Goal: Task Accomplishment & Management: Manage account settings

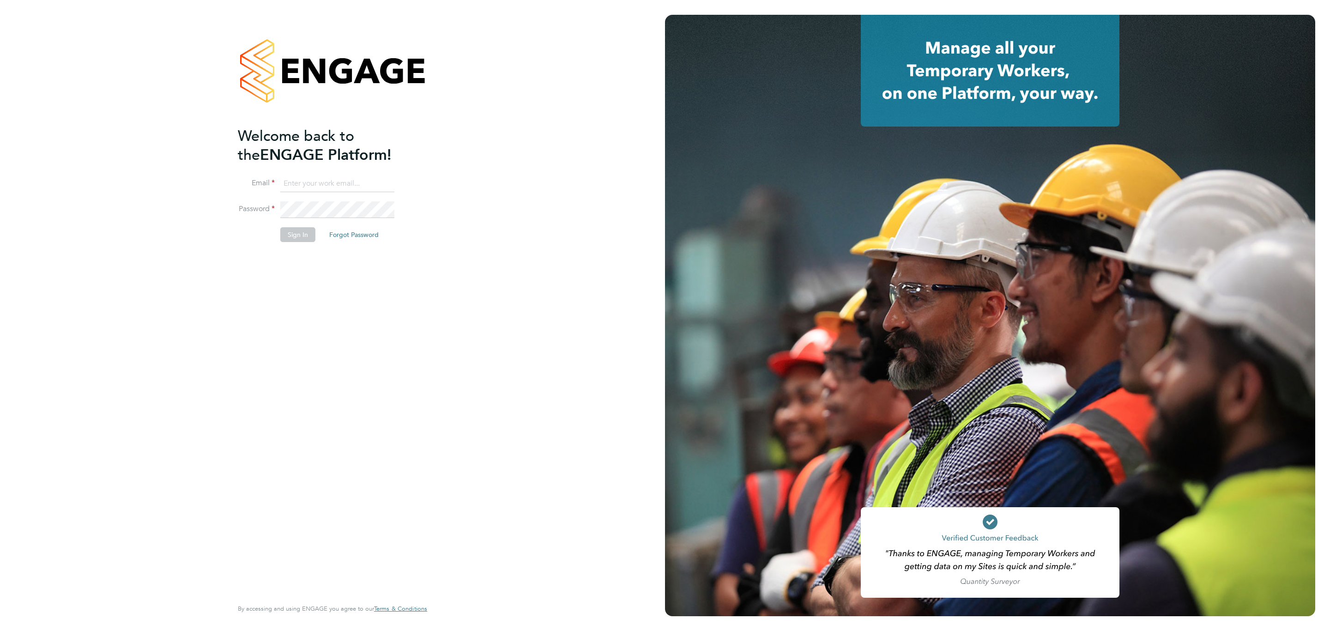
type input "j.crawley@oandb.co.uk"
click at [346, 183] on input "j.crawley@oandb.co.uk" at bounding box center [337, 183] width 114 height 17
click at [300, 237] on button "Sign In" at bounding box center [297, 234] width 35 height 15
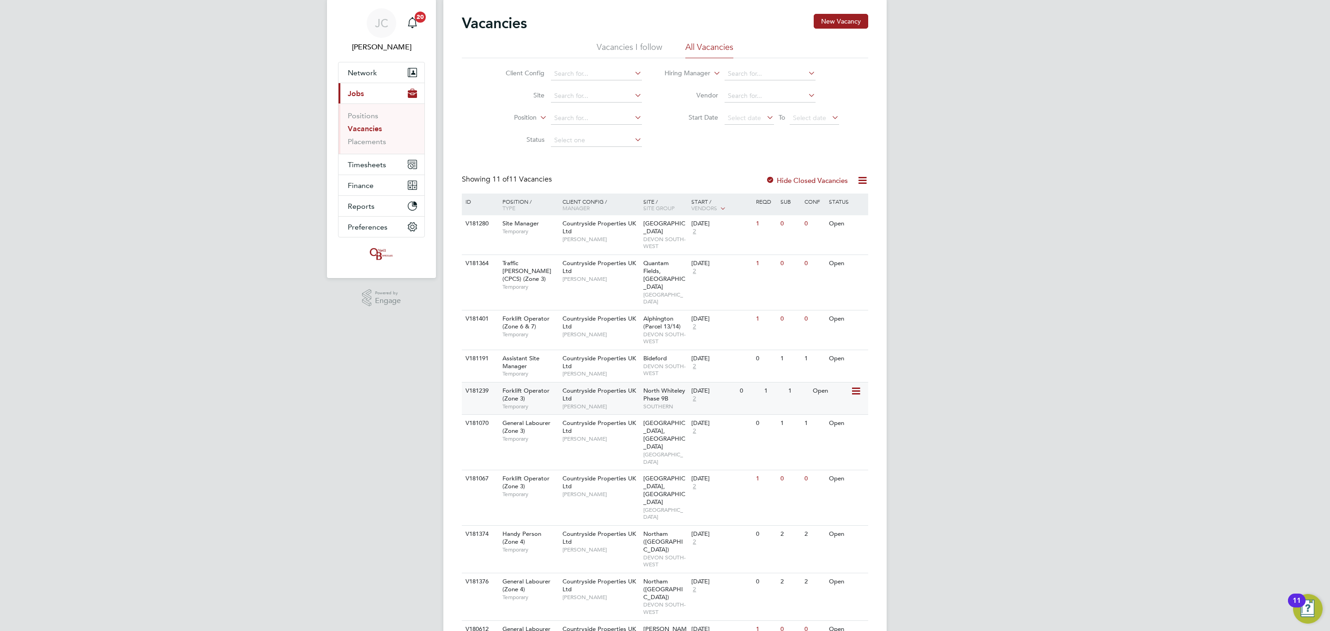
scroll to position [42, 0]
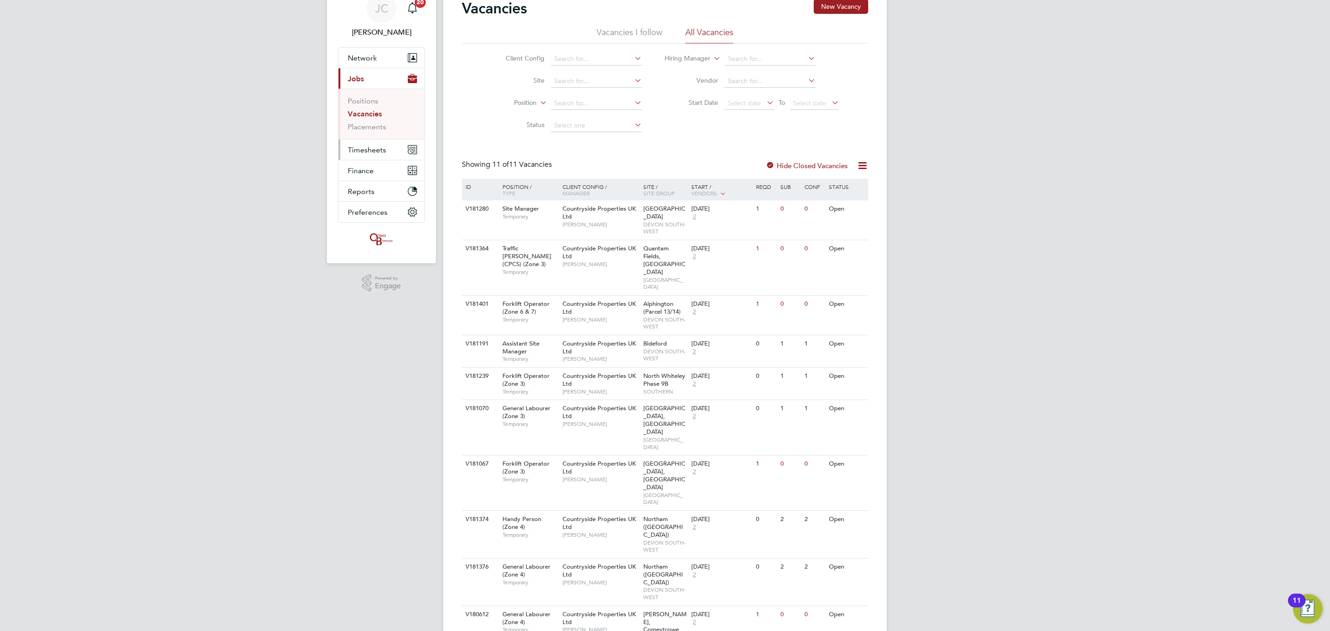
click at [362, 147] on span "Timesheets" at bounding box center [367, 149] width 38 height 9
click at [366, 123] on link "Timesheets" at bounding box center [367, 121] width 38 height 9
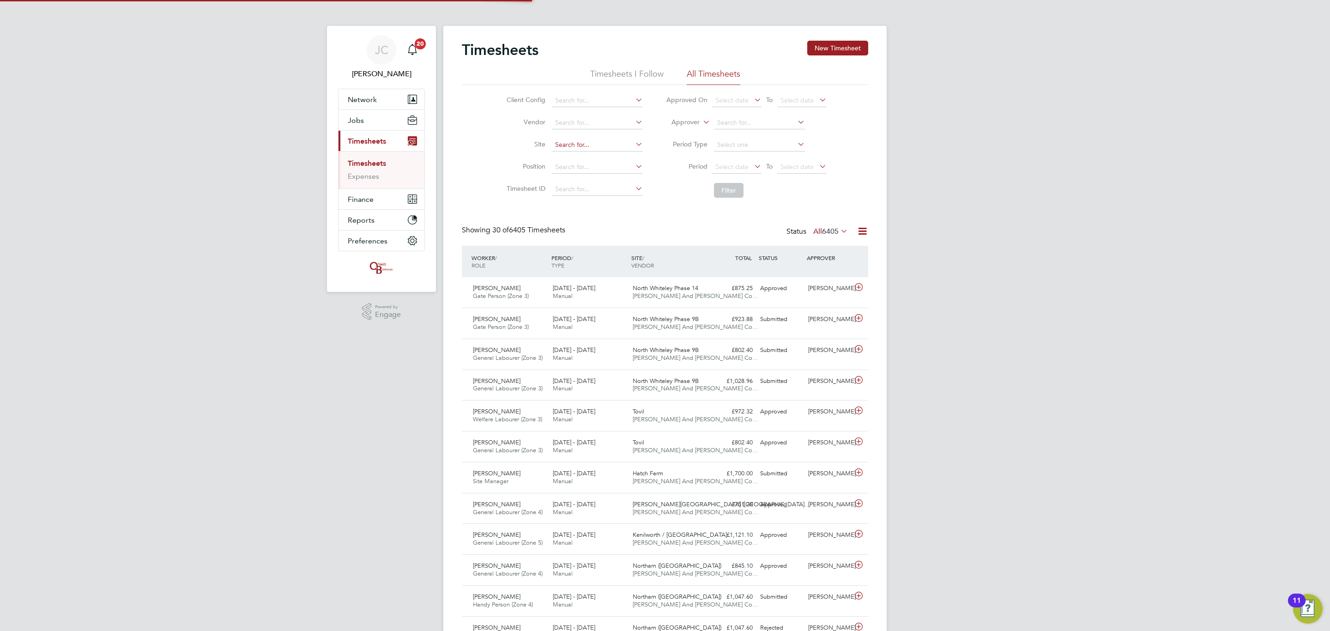
click at [585, 141] on input at bounding box center [597, 145] width 91 height 13
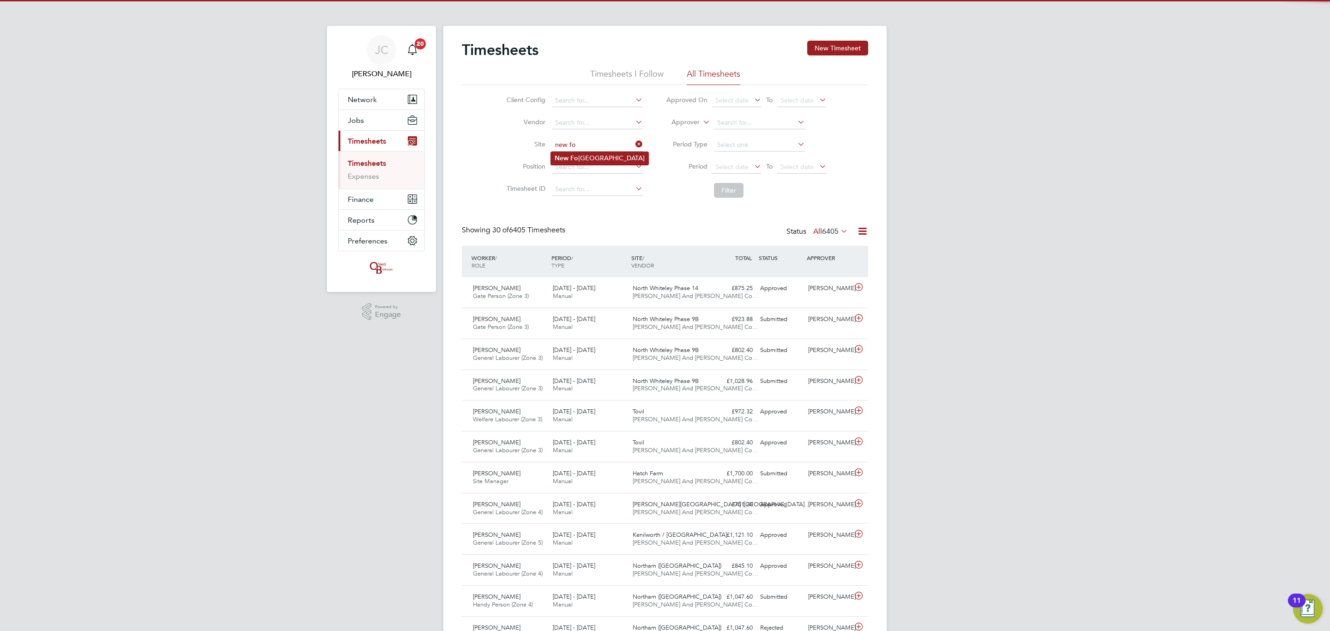
click at [608, 154] on li "New Fo sseway Road" at bounding box center [599, 158] width 97 height 12
type input "[GEOGRAPHIC_DATA]"
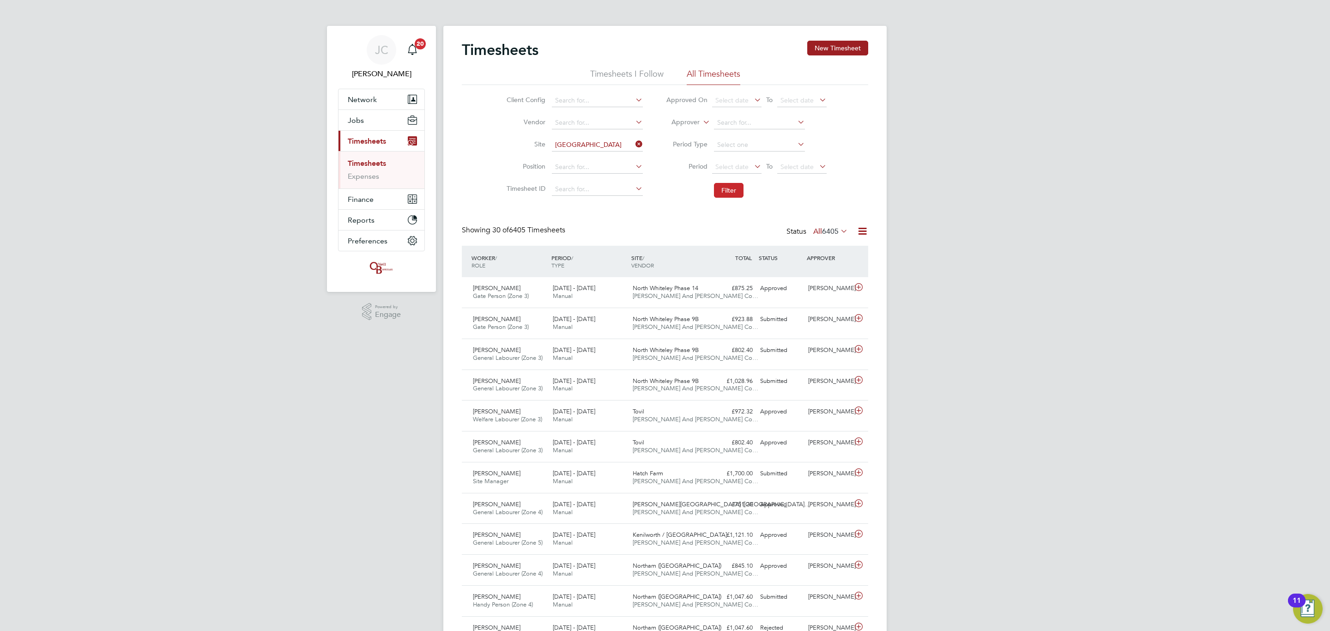
click at [734, 192] on button "Filter" at bounding box center [729, 190] width 30 height 15
click at [715, 325] on div "£751.20 Approved" at bounding box center [732, 319] width 48 height 15
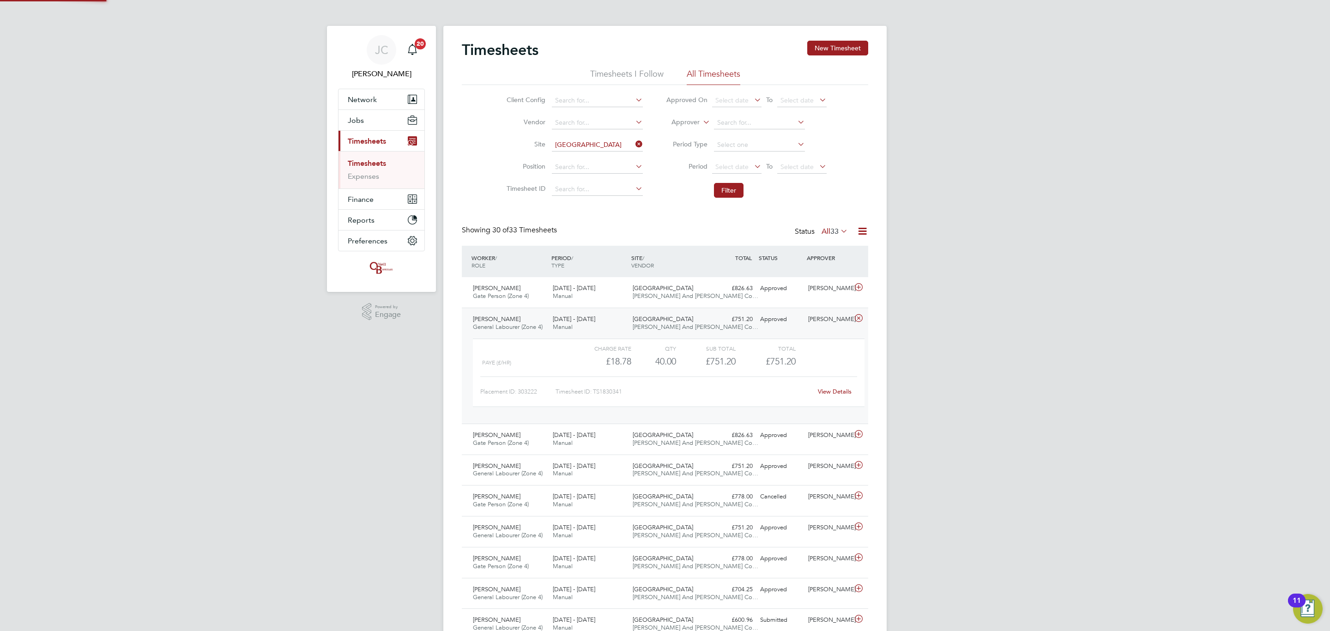
click at [705, 325] on div "New Fosseway Road O'Neill And Brennan Co…" at bounding box center [669, 323] width 80 height 23
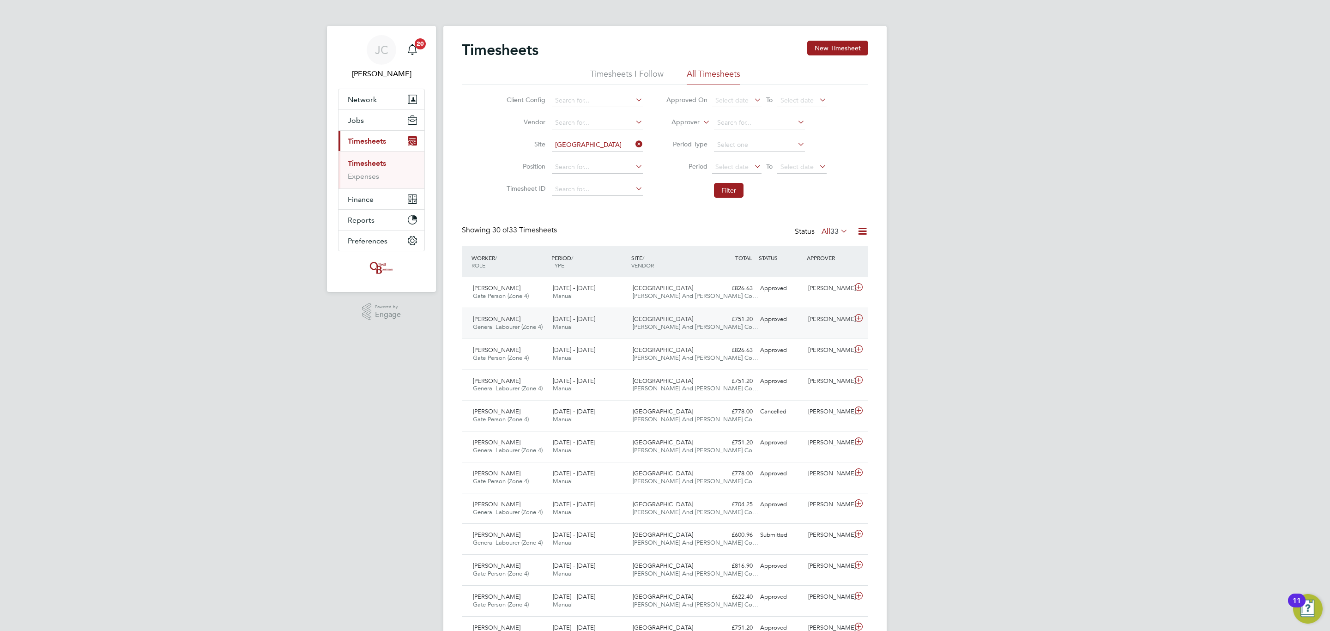
click at [632, 314] on div "New Fosseway Road O'Neill And Brennan Co…" at bounding box center [669, 323] width 80 height 23
click at [636, 317] on div "New Fosseway Road O'Neill And Brennan Co…" at bounding box center [669, 323] width 80 height 23
click at [356, 123] on span "Jobs" at bounding box center [356, 120] width 16 height 9
click at [375, 153] on link "Vacancies" at bounding box center [364, 155] width 33 height 9
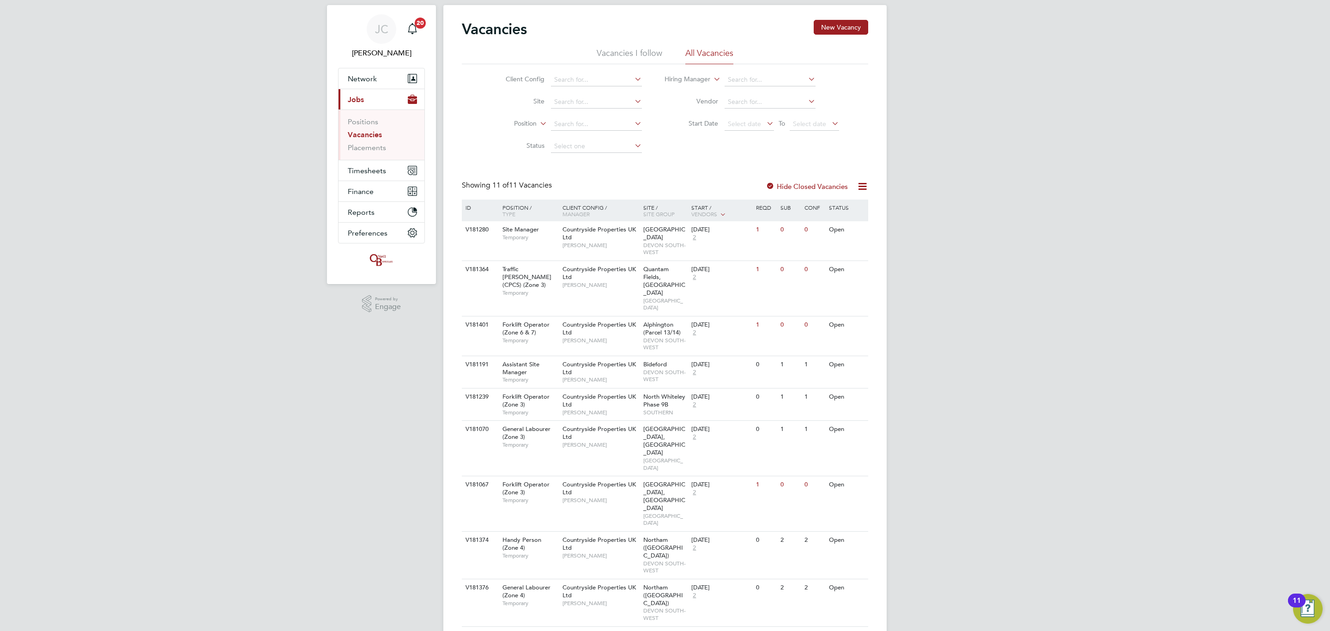
scroll to position [42, 0]
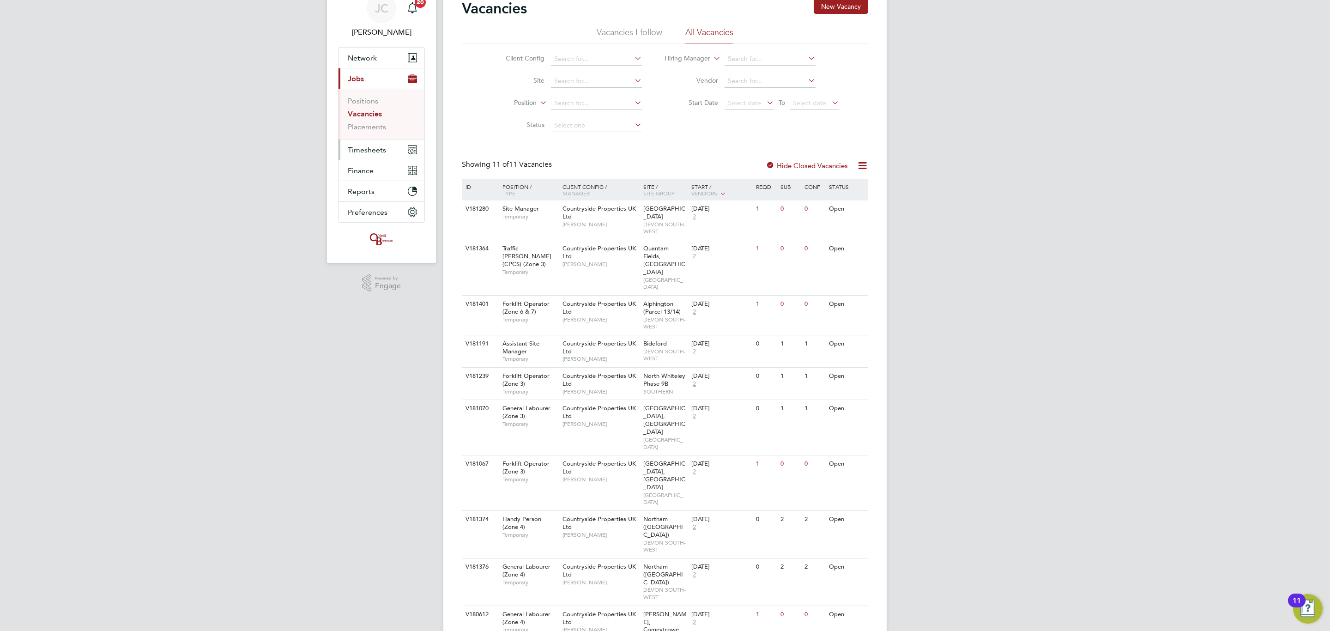
click at [386, 145] on button "Timesheets" at bounding box center [381, 149] width 86 height 20
click at [359, 126] on link "Timesheets" at bounding box center [367, 121] width 38 height 9
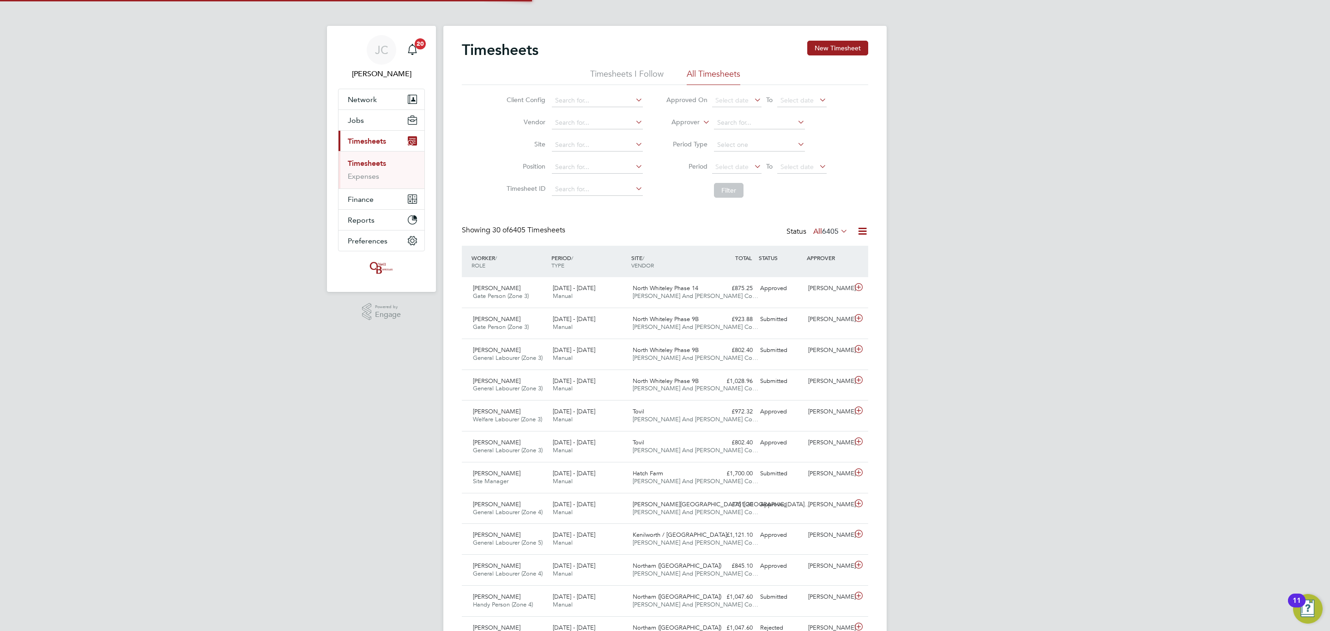
scroll to position [5, 5]
click at [371, 122] on button "Jobs" at bounding box center [381, 120] width 86 height 20
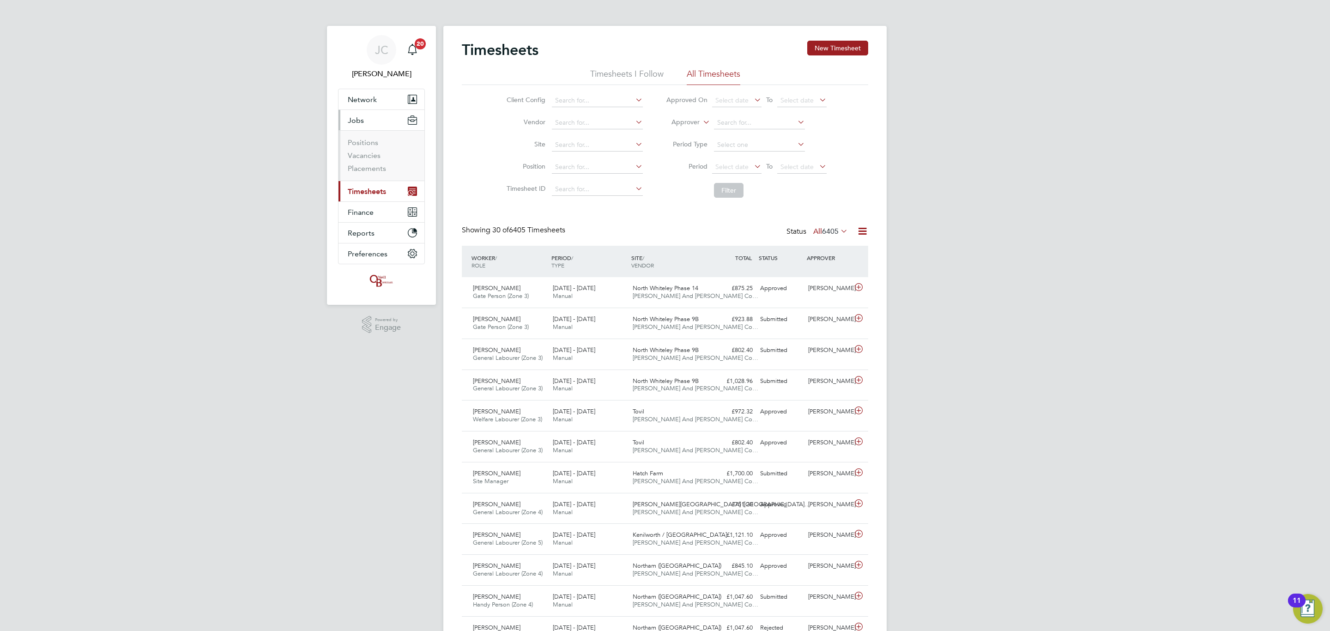
click at [382, 177] on ul "Positions Vacancies Placements" at bounding box center [381, 155] width 86 height 50
click at [377, 172] on link "Placements" at bounding box center [367, 168] width 38 height 9
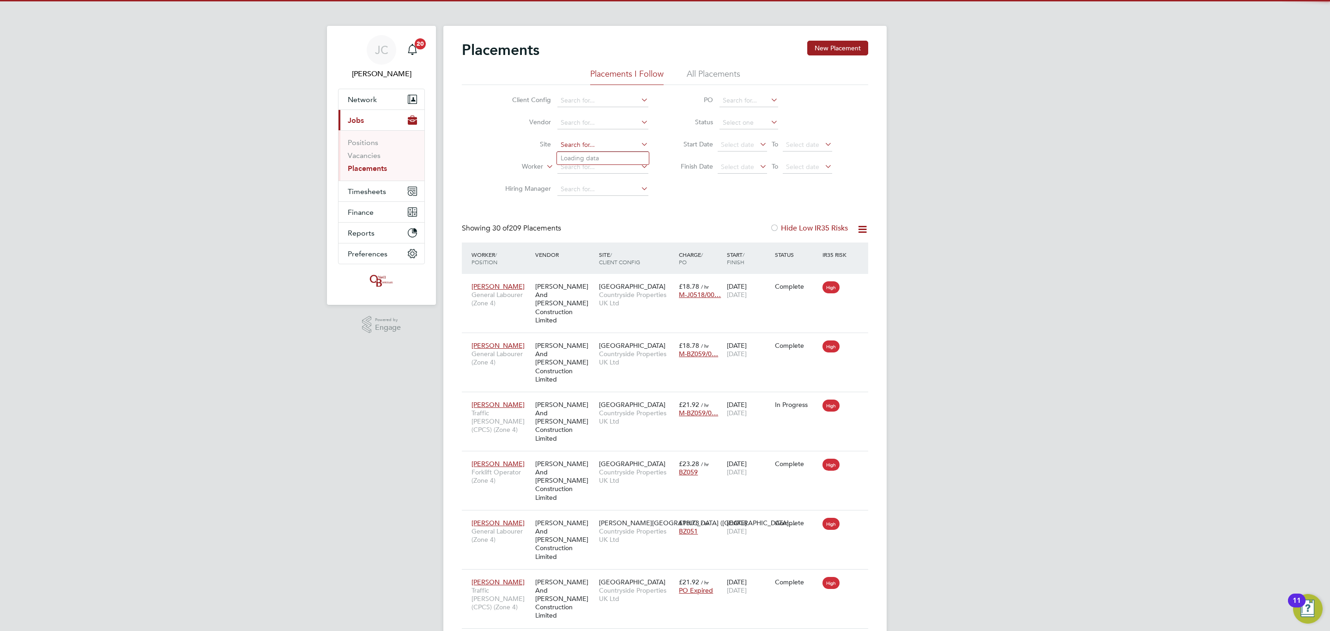
click at [581, 143] on input at bounding box center [602, 145] width 91 height 13
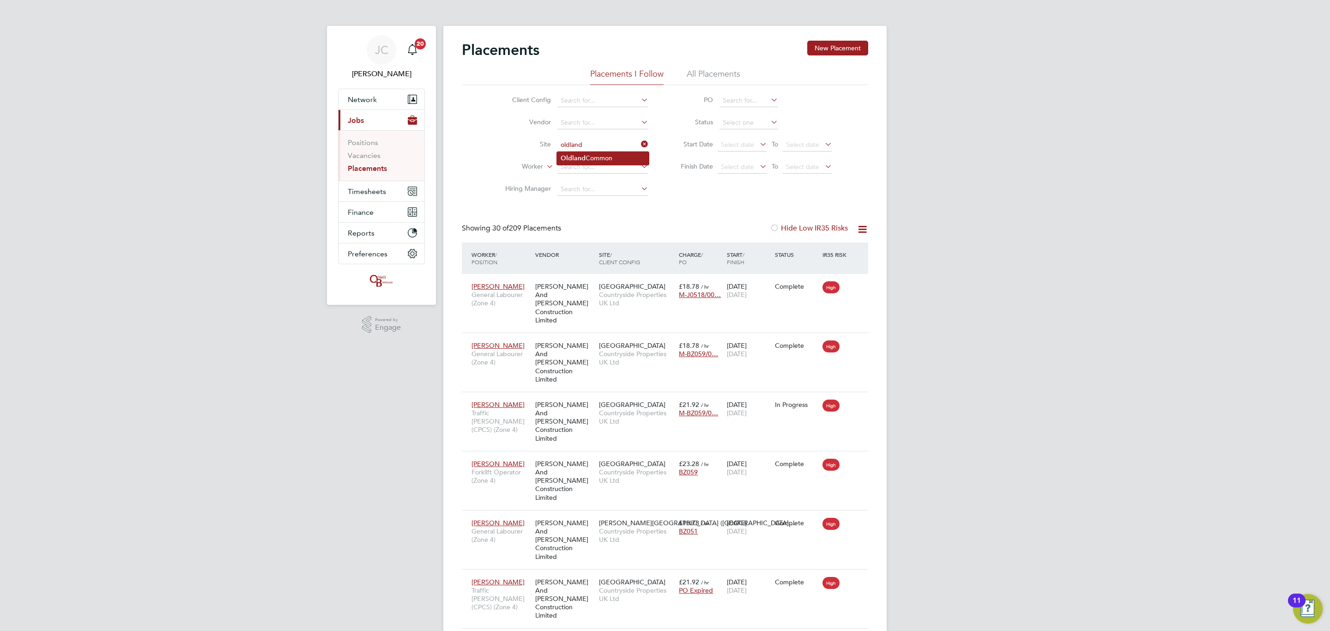
click at [586, 157] on li "Oldland Common" at bounding box center [603, 158] width 92 height 12
type input "Oldland Common"
click at [399, 187] on button "Timesheets" at bounding box center [381, 191] width 86 height 20
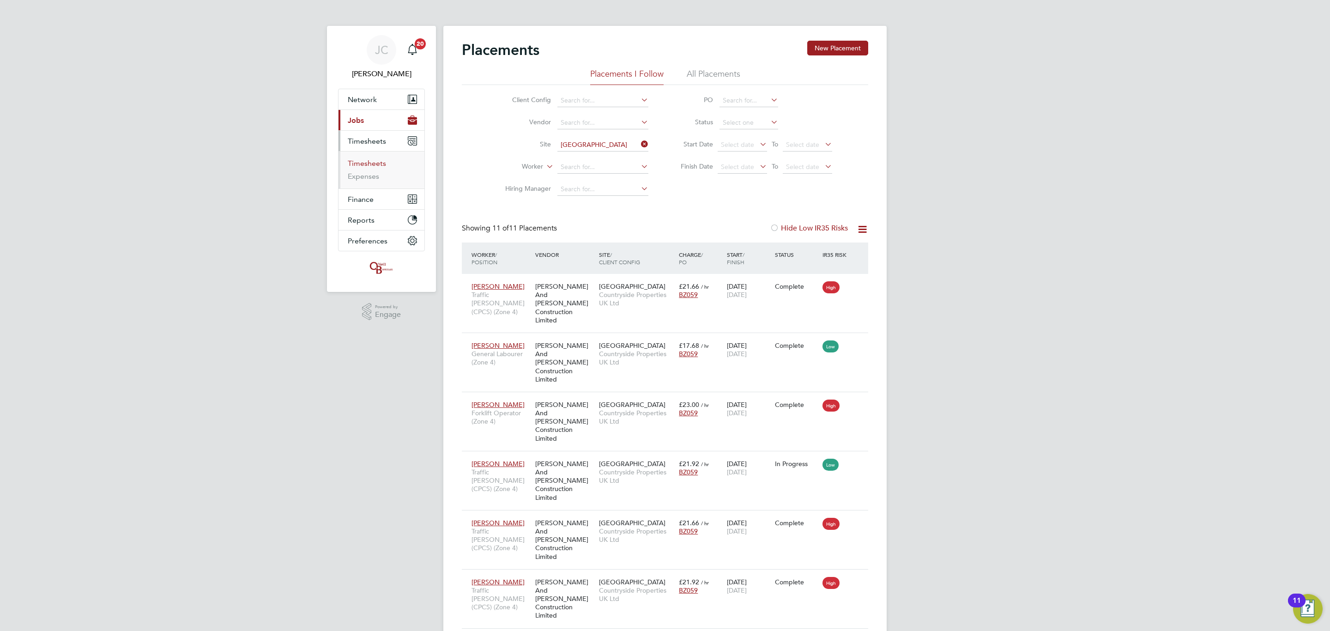
click at [376, 165] on link "Timesheets" at bounding box center [367, 163] width 38 height 9
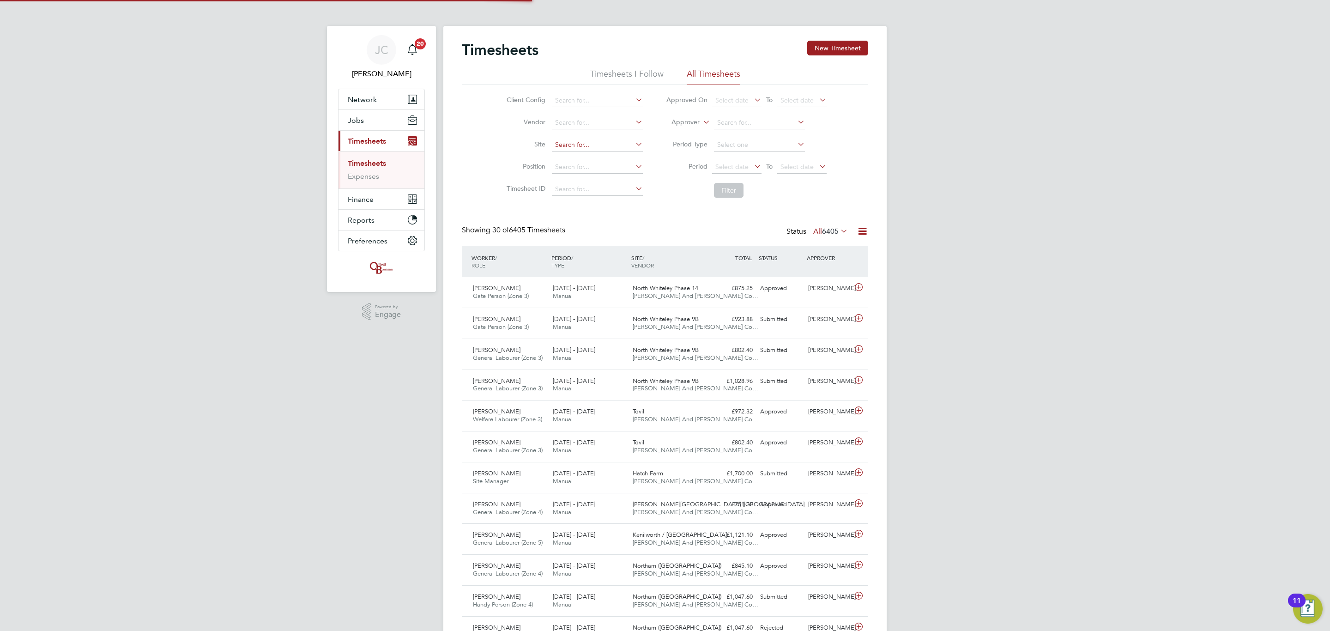
click at [580, 146] on input at bounding box center [597, 145] width 91 height 13
click at [566, 148] on input at bounding box center [597, 145] width 91 height 13
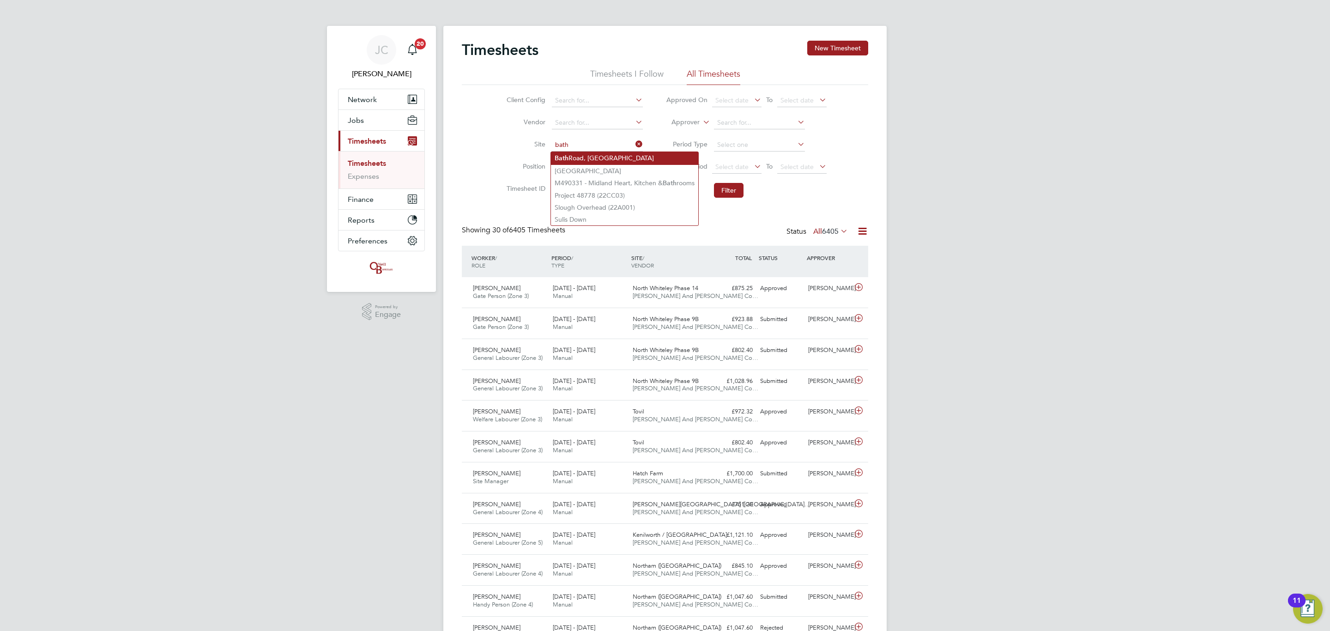
click at [603, 154] on li "Bath Road, Bristol" at bounding box center [624, 158] width 147 height 12
type input "Bath Road, Bristol"
click at [729, 191] on button "Filter" at bounding box center [729, 190] width 30 height 15
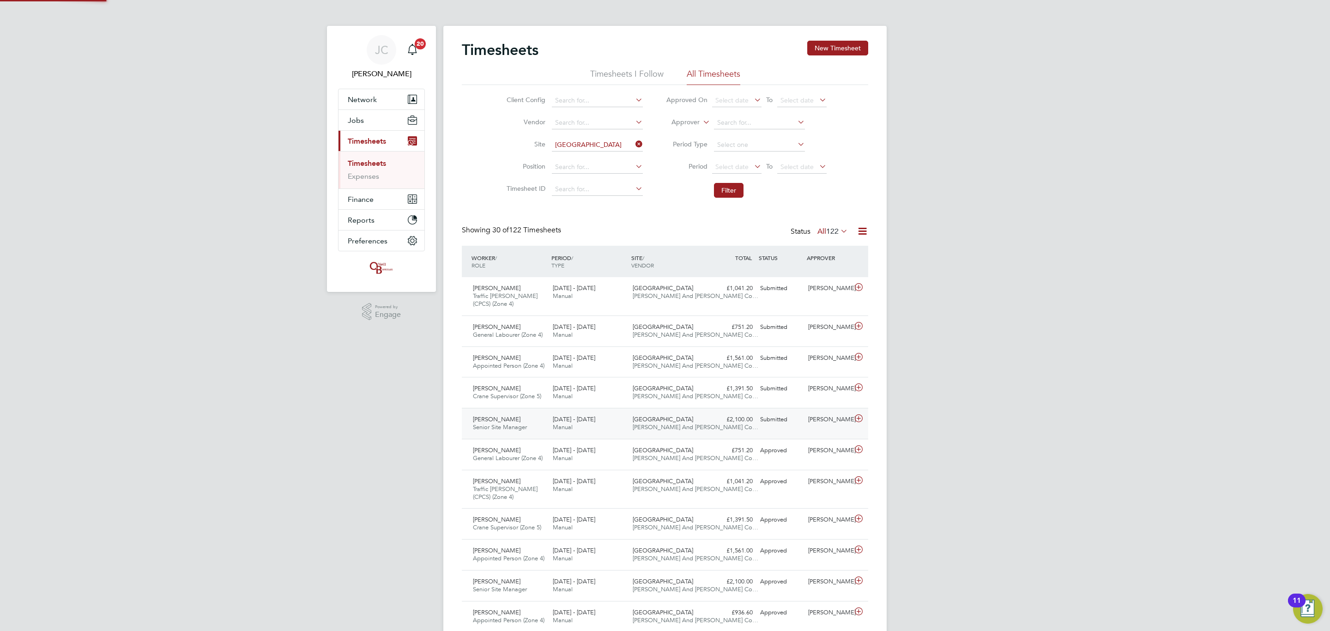
scroll to position [24, 80]
click at [633, 144] on icon at bounding box center [633, 144] width 0 height 13
click at [592, 145] on input at bounding box center [597, 145] width 91 height 13
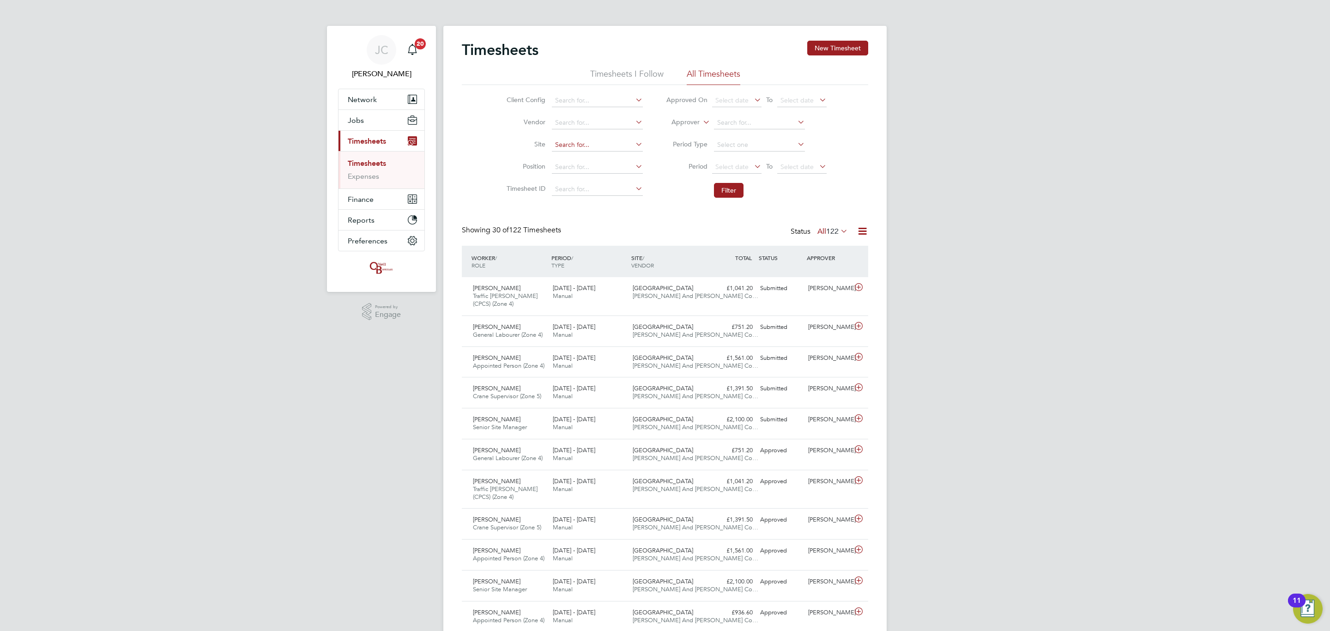
click at [588, 142] on input at bounding box center [597, 145] width 91 height 13
click at [589, 161] on li "Brentry" at bounding box center [597, 158] width 92 height 12
type input "Brentry"
click at [724, 187] on button "Filter" at bounding box center [729, 190] width 30 height 15
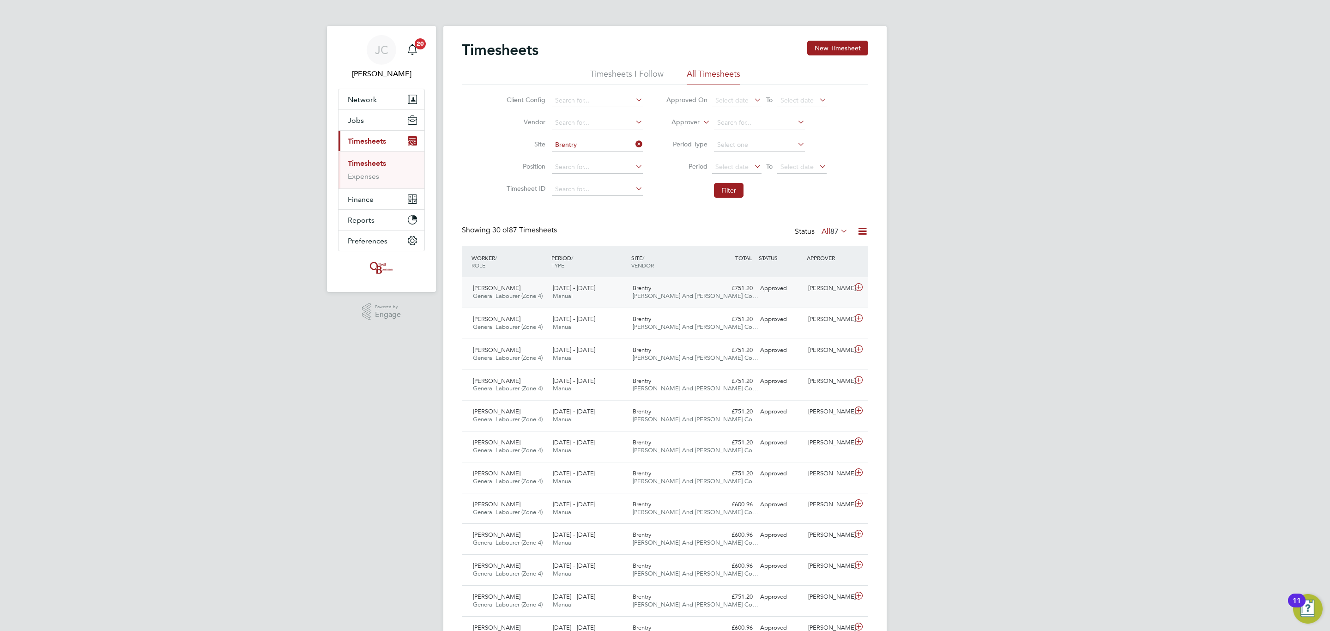
click at [551, 291] on div "22 - 28 Sep 2025 Manual" at bounding box center [589, 292] width 80 height 23
click at [559, 291] on span "[DATE] - [DATE]" at bounding box center [574, 288] width 42 height 8
click at [735, 287] on div "£751.20 Approved" at bounding box center [732, 288] width 48 height 15
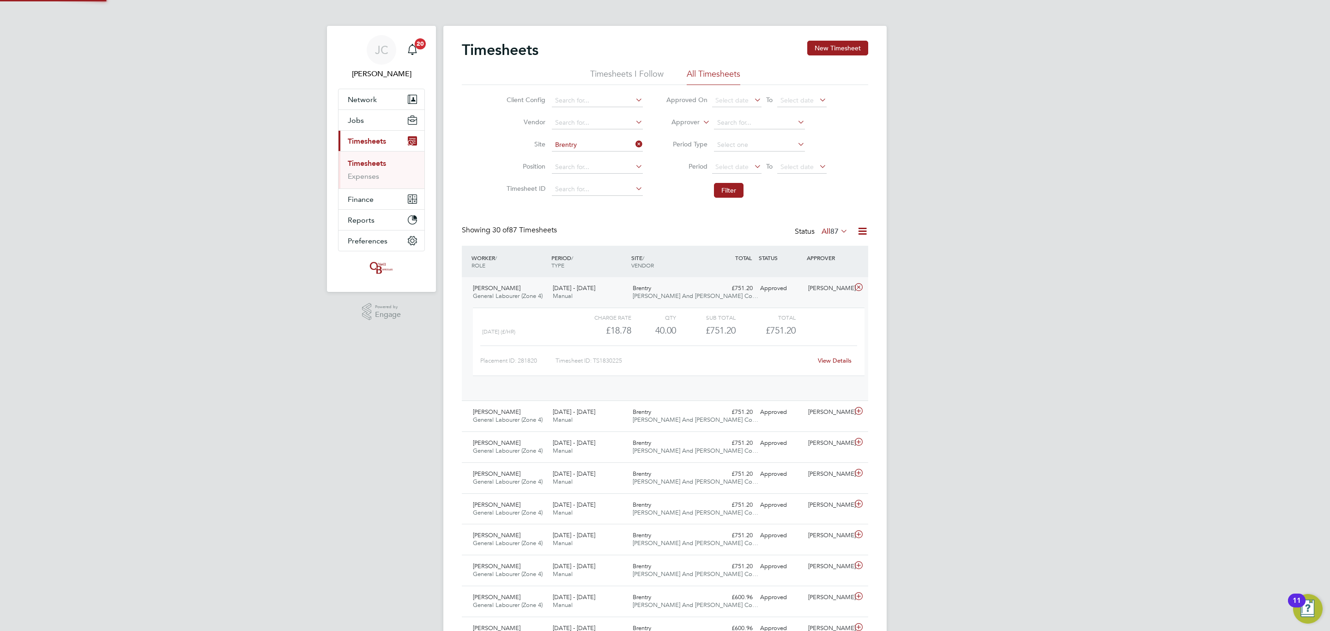
scroll to position [15, 90]
click at [735, 287] on div "£751.20 Approved" at bounding box center [732, 288] width 48 height 15
drag, startPoint x: 622, startPoint y: 274, endPoint x: 619, endPoint y: 281, distance: 7.5
click at [621, 274] on div "WORKER / ROLE WORKER / PERIOD PERIOD / TYPE SITE / VENDOR TOTAL TOTAL / STATUS …" at bounding box center [665, 261] width 406 height 31
click at [619, 282] on div "22 - 28 Sep 2025 Manual" at bounding box center [589, 292] width 80 height 23
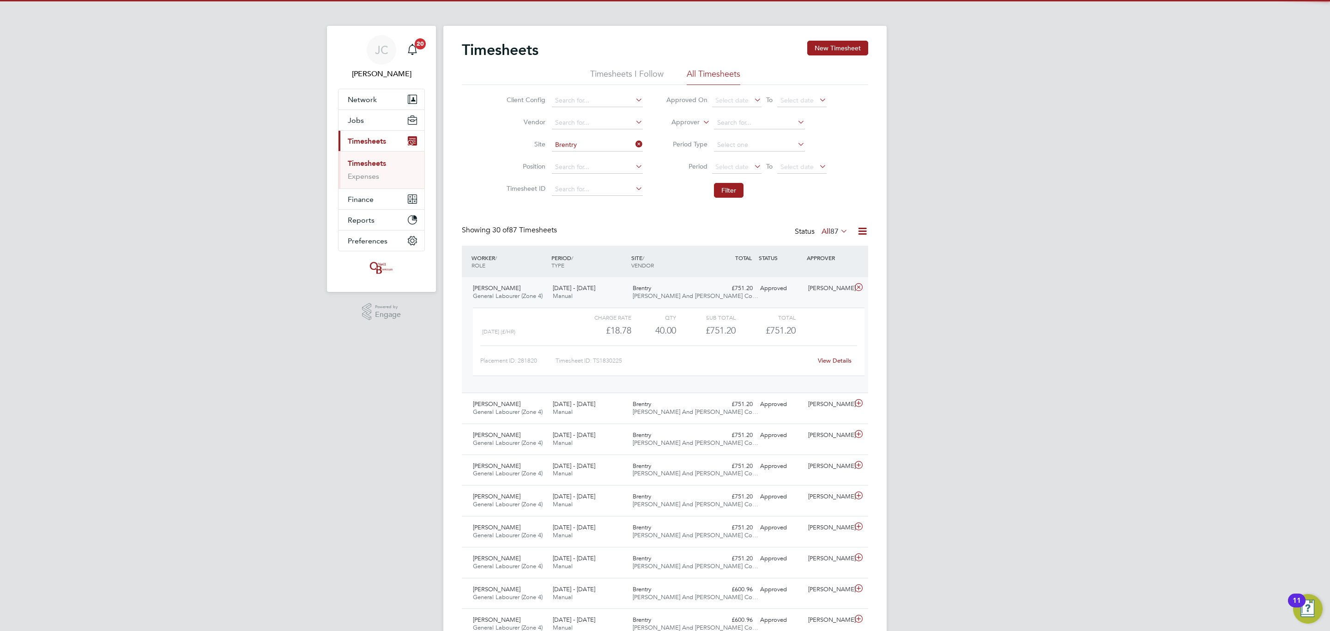
click at [619, 283] on div "22 - 28 Sep 2025 Manual" at bounding box center [589, 292] width 80 height 23
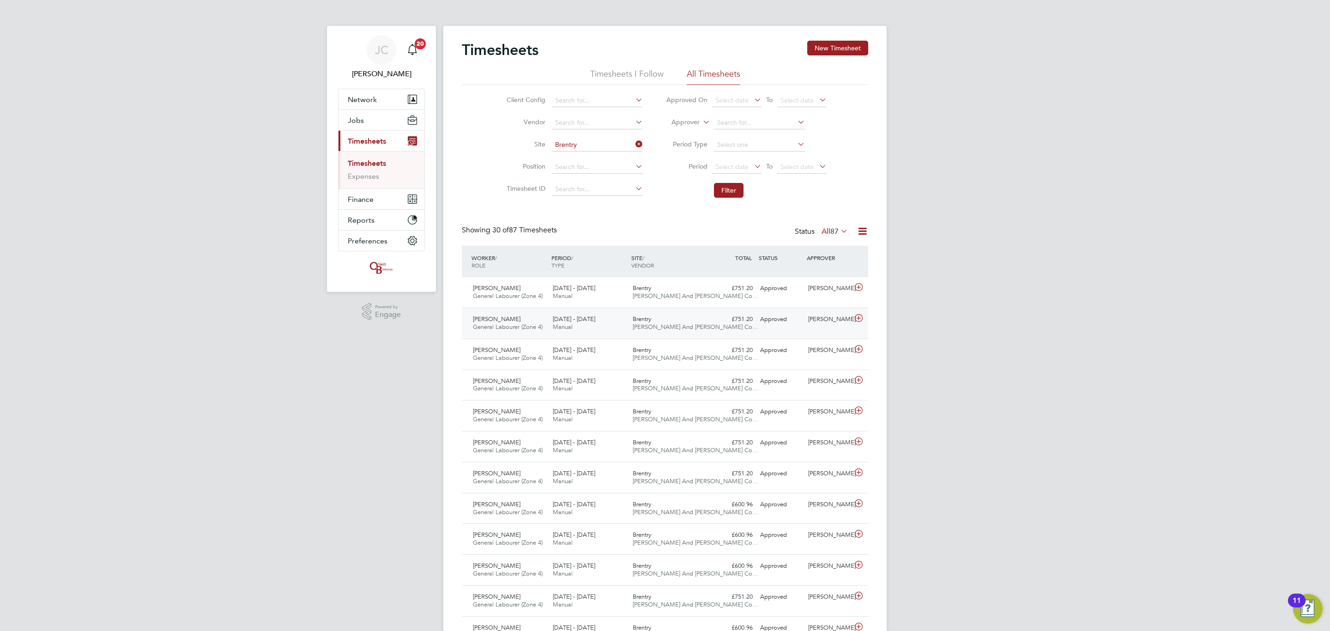
click at [642, 331] on div "Brentry O'Neill And Brennan Co…" at bounding box center [669, 323] width 80 height 23
click at [559, 296] on span "Manual" at bounding box center [563, 296] width 20 height 8
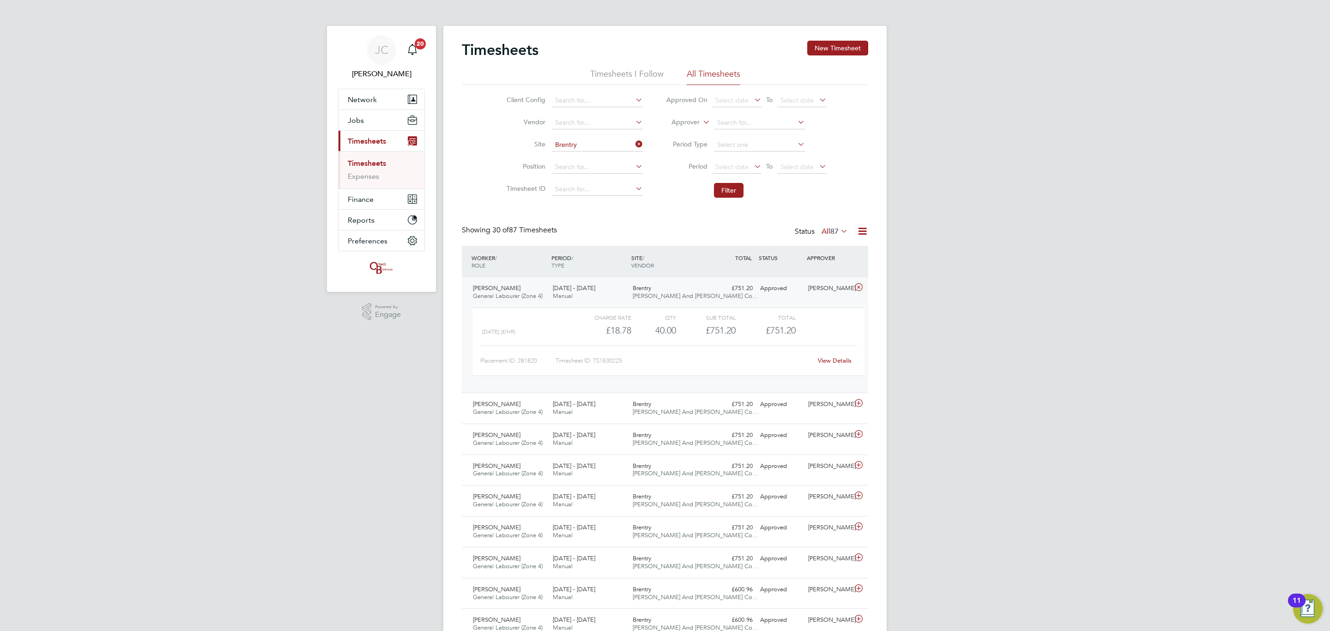
click at [838, 360] on link "View Details" at bounding box center [835, 360] width 34 height 8
click at [555, 410] on span "Manual" at bounding box center [563, 412] width 20 height 8
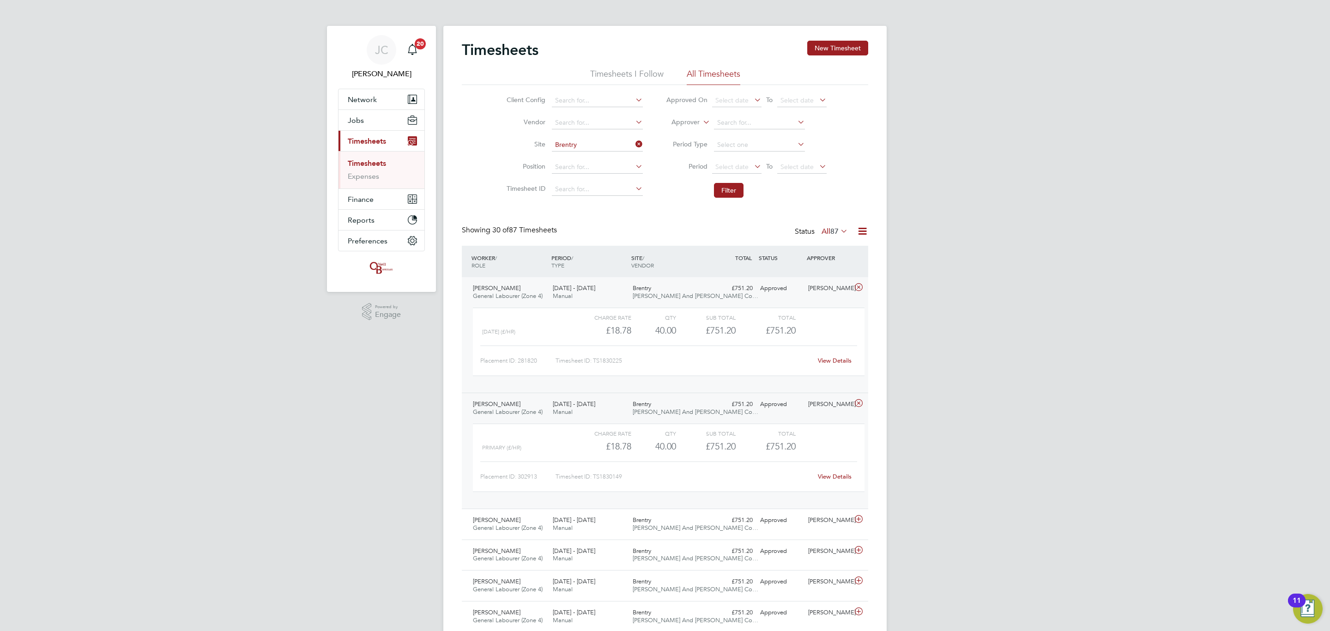
click at [585, 293] on div "22 - 28 Sep 2025 Manual" at bounding box center [589, 292] width 80 height 23
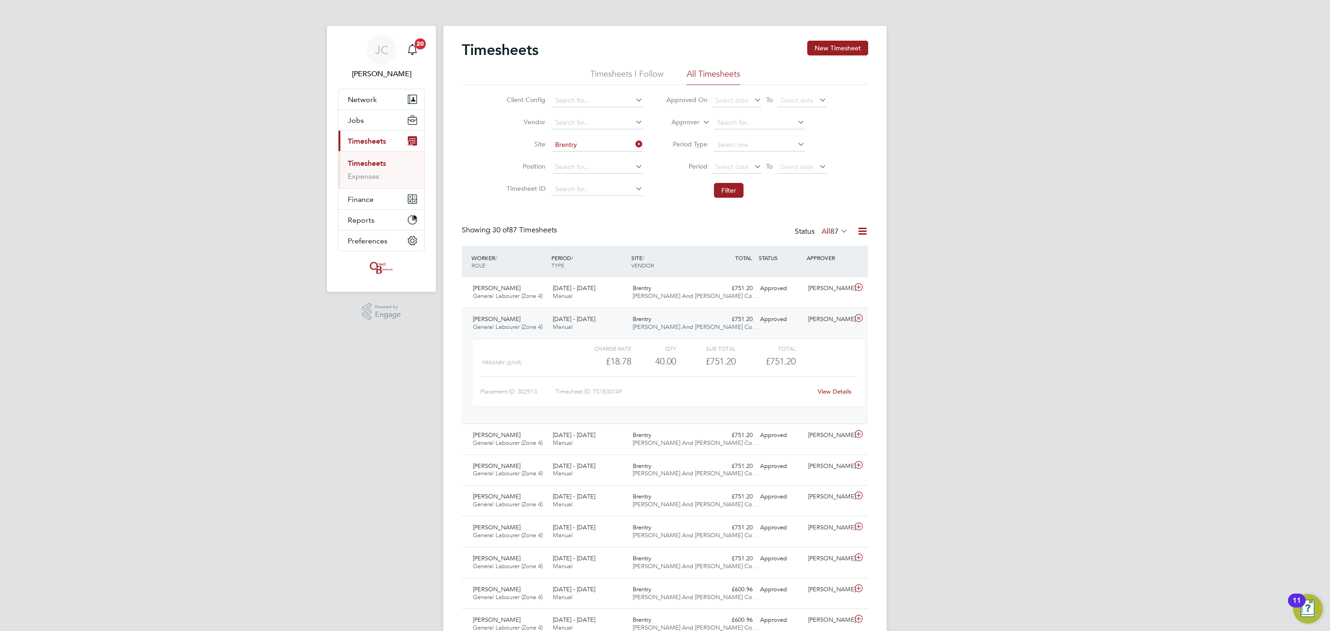
click at [827, 393] on link "View Details" at bounding box center [835, 391] width 34 height 8
click at [633, 147] on icon at bounding box center [633, 144] width 0 height 13
click at [582, 149] on input at bounding box center [597, 145] width 91 height 13
click at [568, 153] on li "City Gate way" at bounding box center [597, 158] width 92 height 12
type input "City Gateway"
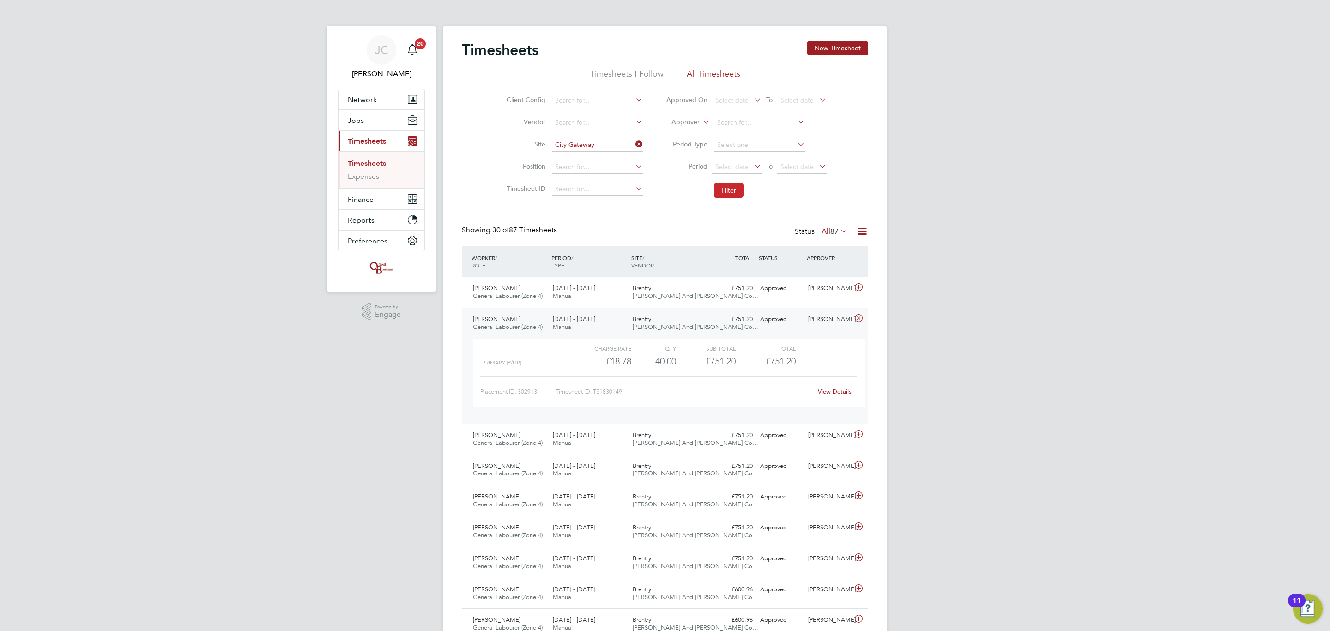
click at [725, 190] on button "Filter" at bounding box center [729, 190] width 30 height 15
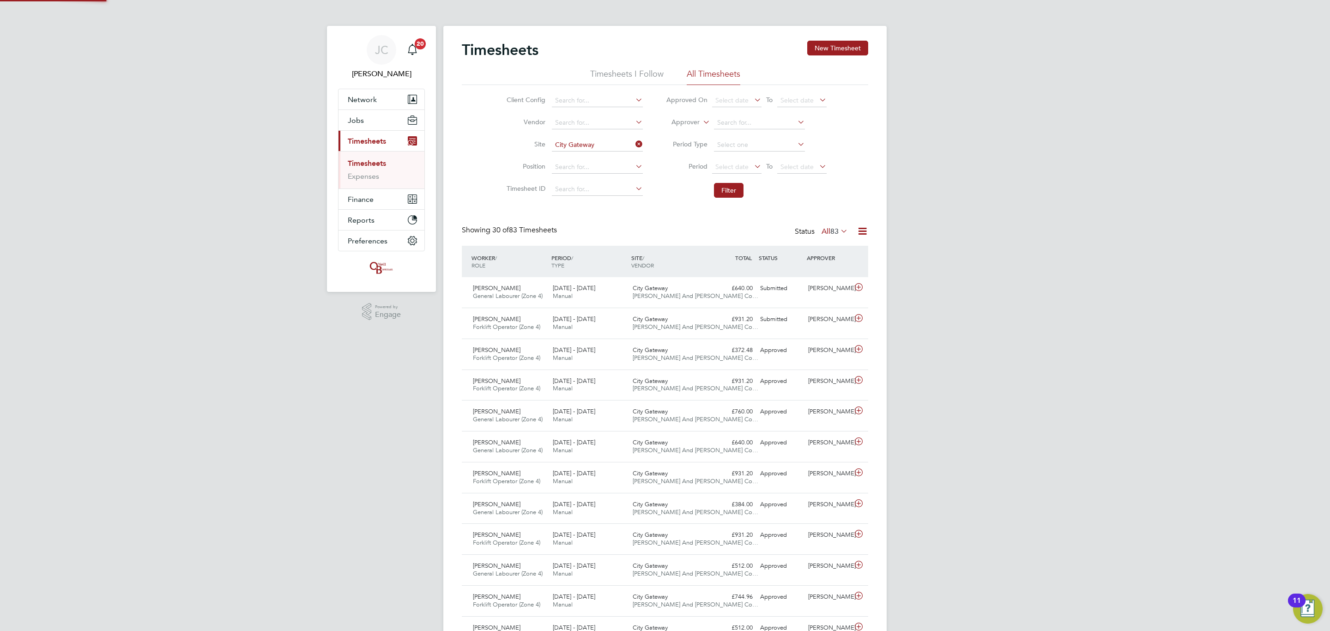
scroll to position [24, 80]
click at [717, 289] on div "£640.00 Submitted" at bounding box center [732, 288] width 48 height 15
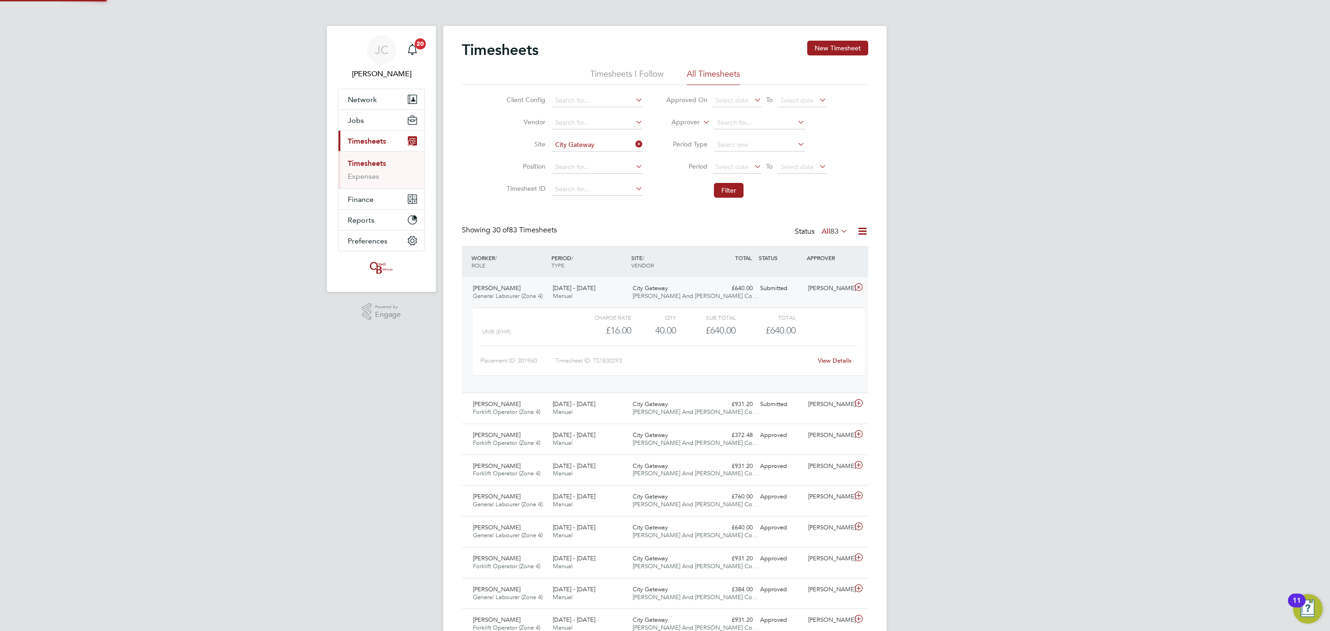
click at [717, 289] on div "£640.00 Submitted" at bounding box center [732, 288] width 48 height 15
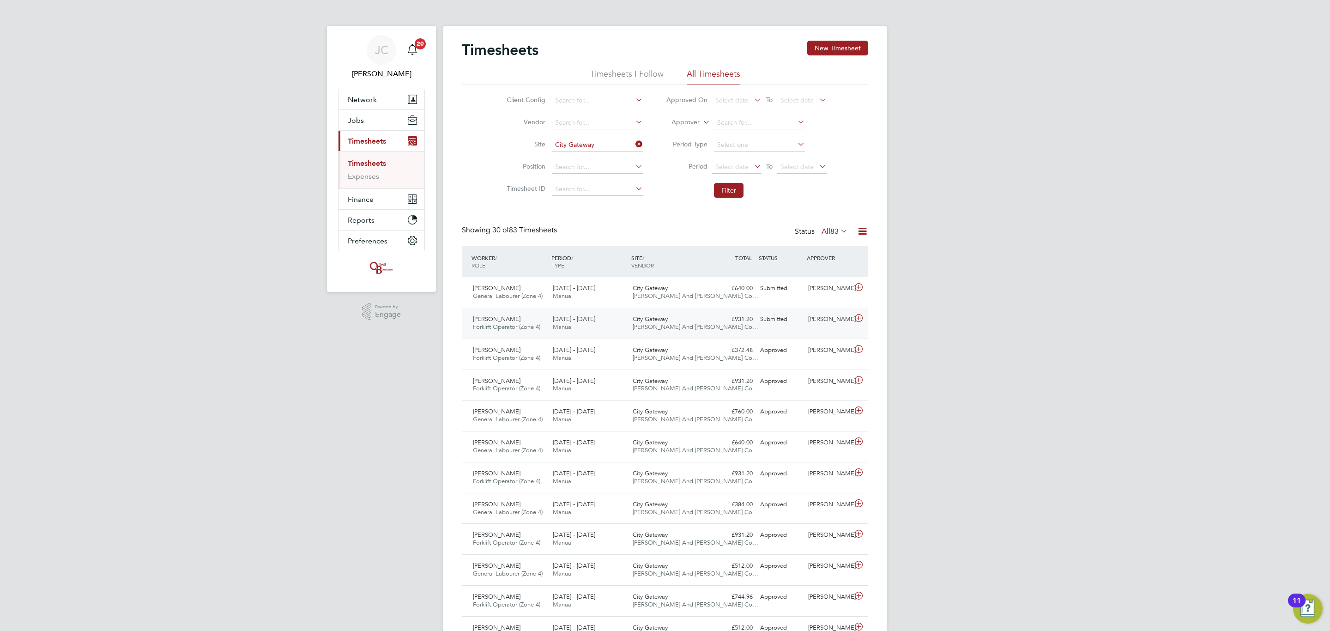
click at [725, 312] on div "Andrew Bryant Forklift Operator (Zone 4) 22 - 28 Sep 2025 22 - 28 Sep 2025 Manu…" at bounding box center [665, 322] width 406 height 31
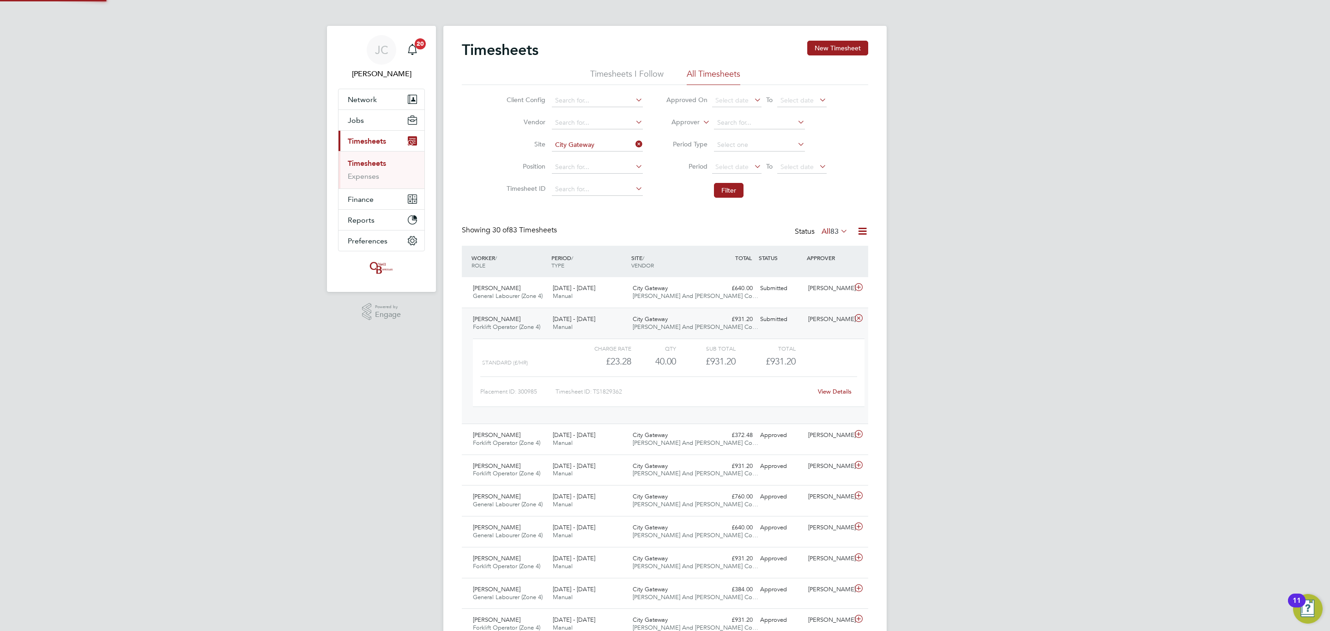
click at [722, 325] on div "£931.20 Submitted" at bounding box center [732, 319] width 48 height 15
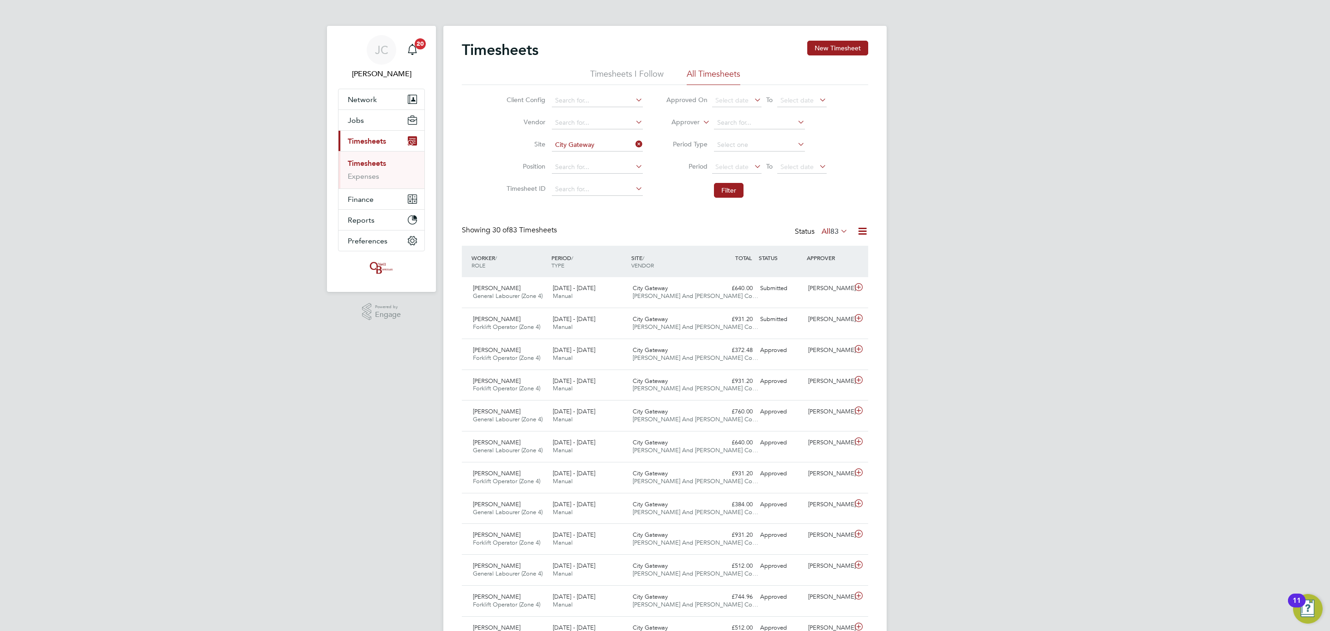
click at [633, 144] on icon at bounding box center [633, 144] width 0 height 13
click at [592, 149] on input at bounding box center [597, 145] width 91 height 13
type input "o"
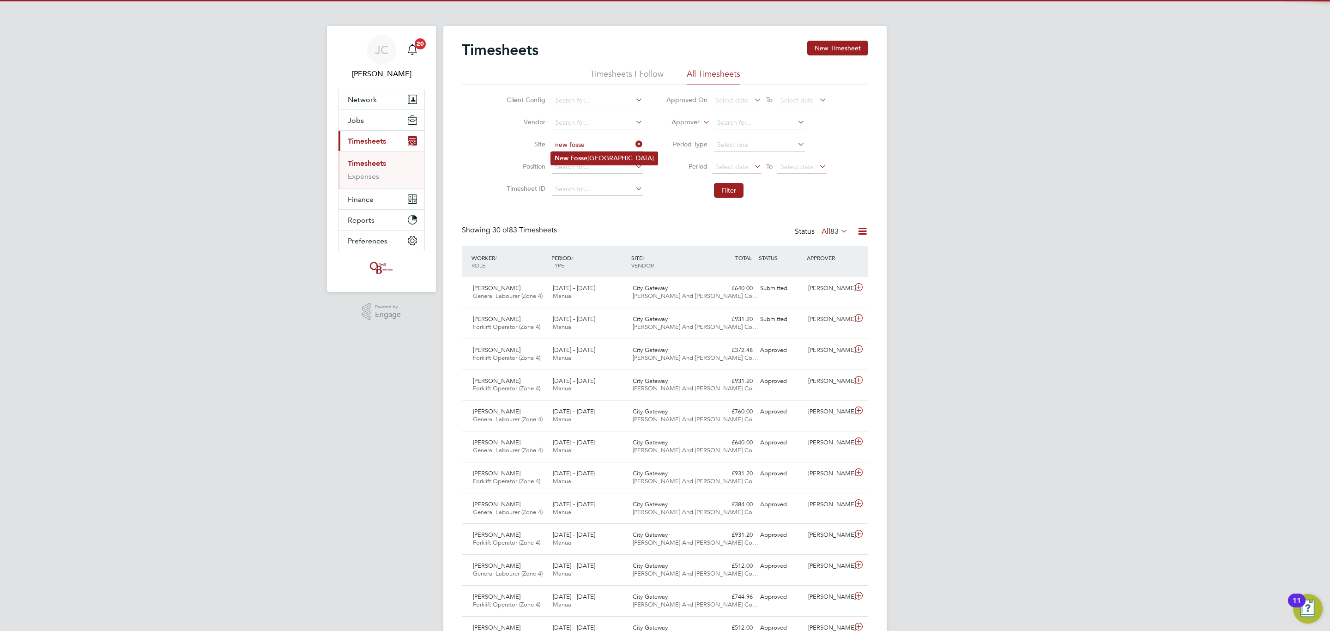
click at [592, 157] on li "New Fosse way Road" at bounding box center [604, 158] width 107 height 12
type input "[GEOGRAPHIC_DATA]"
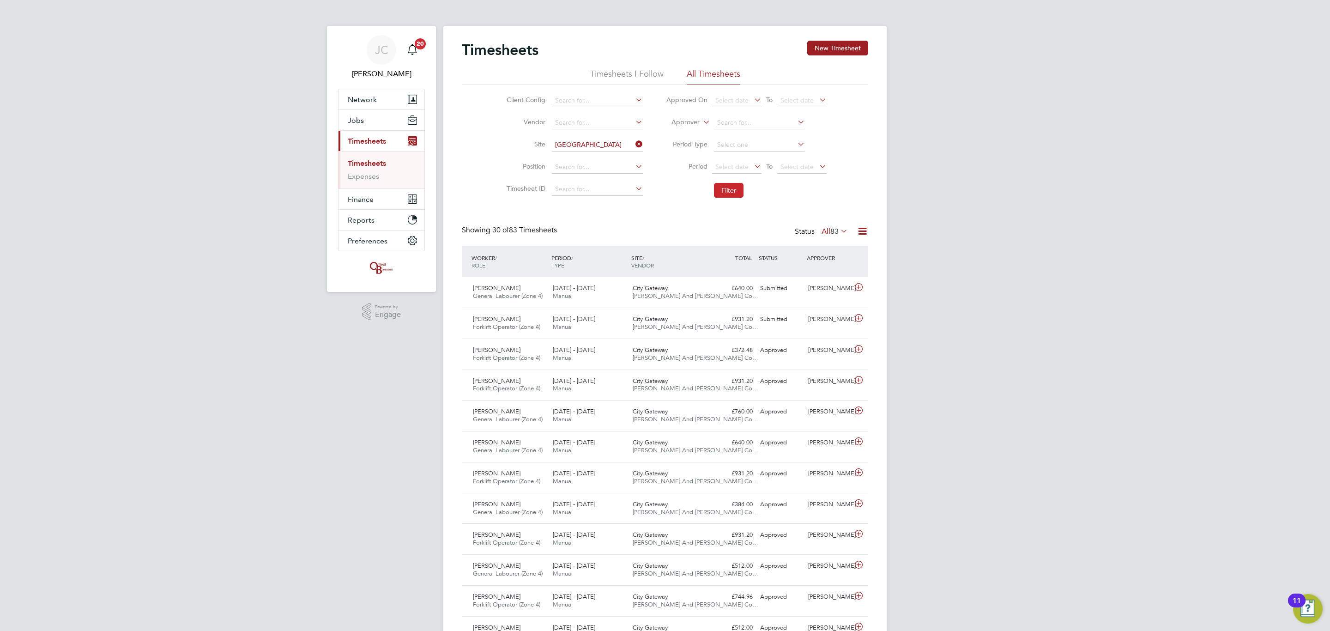
click at [720, 193] on button "Filter" at bounding box center [729, 190] width 30 height 15
click at [700, 322] on div "New Fosseway Road O'Neill And Brennan Co…" at bounding box center [669, 323] width 80 height 23
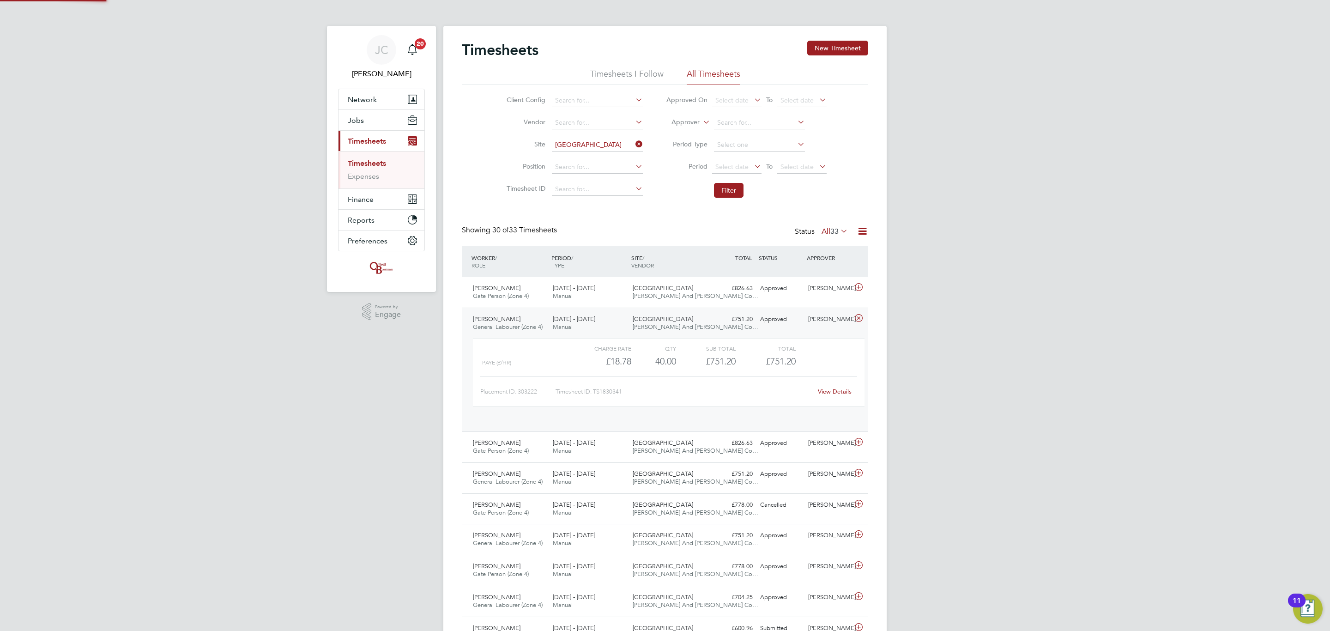
scroll to position [15, 90]
click at [700, 322] on div "New Fosseway Road O'Neill And Brennan Co…" at bounding box center [669, 323] width 80 height 23
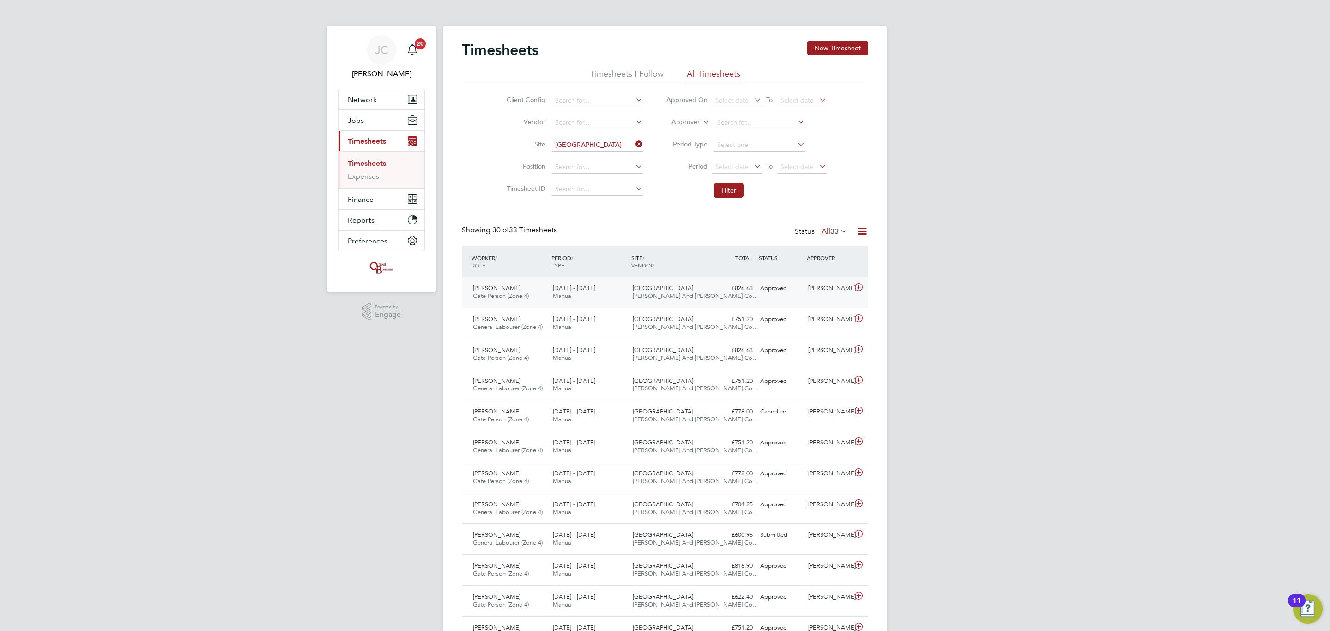
click at [713, 294] on div "£826.63 Approved" at bounding box center [732, 288] width 48 height 15
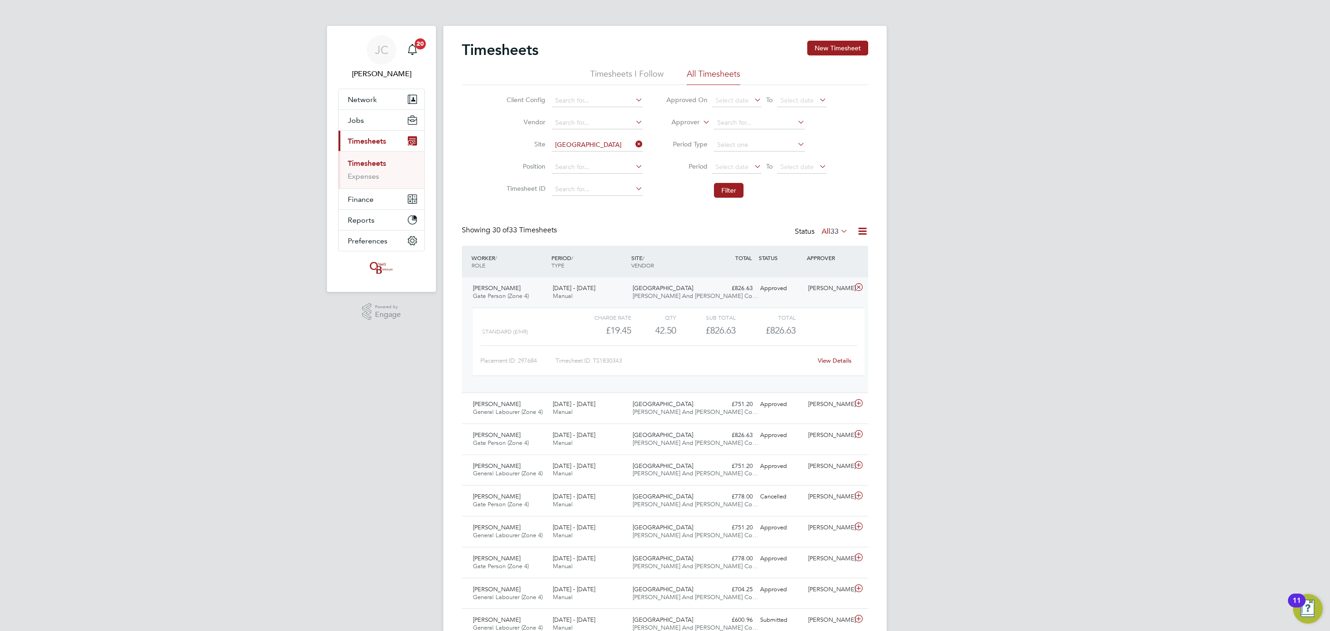
click at [713, 294] on div "£826.63 Approved" at bounding box center [732, 288] width 48 height 15
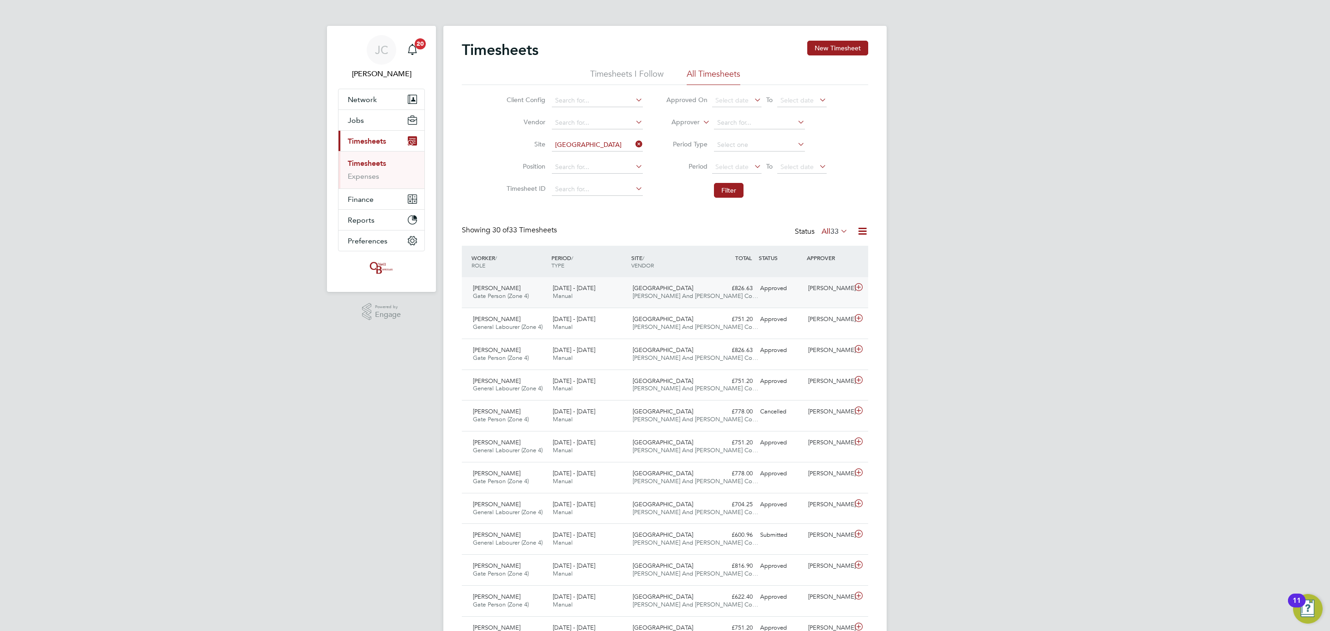
click at [713, 294] on div "£826.63 Approved" at bounding box center [732, 288] width 48 height 15
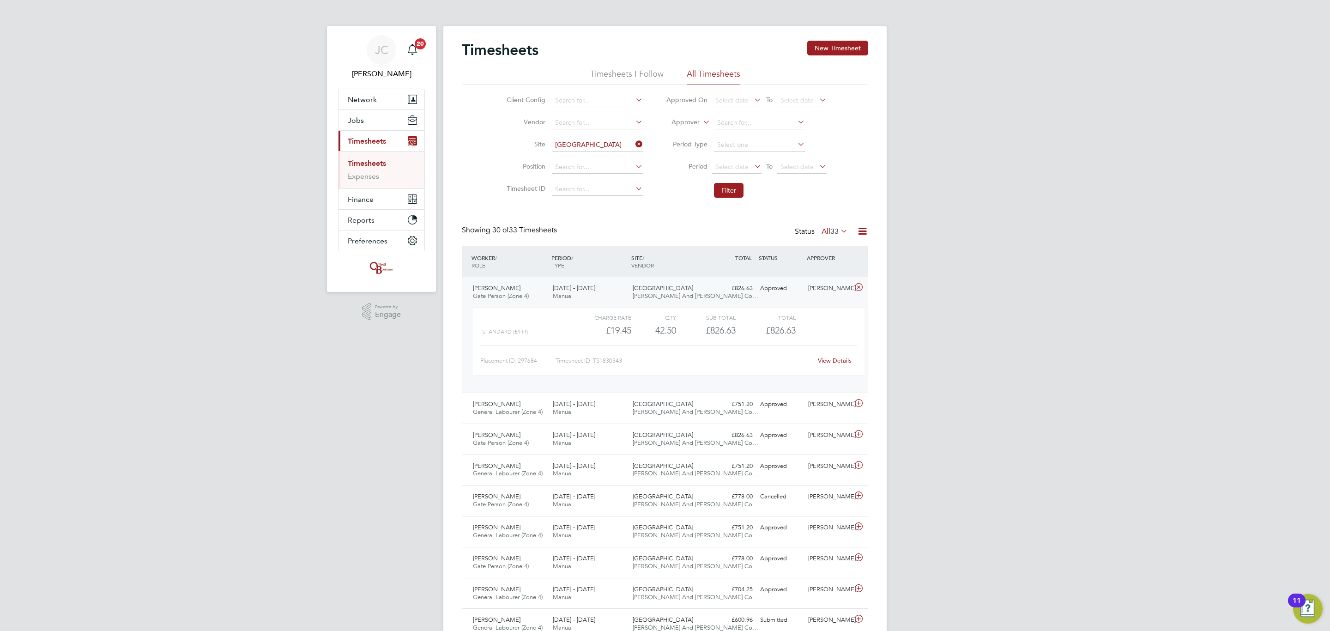
click at [713, 294] on div "£826.63 Approved" at bounding box center [732, 288] width 48 height 15
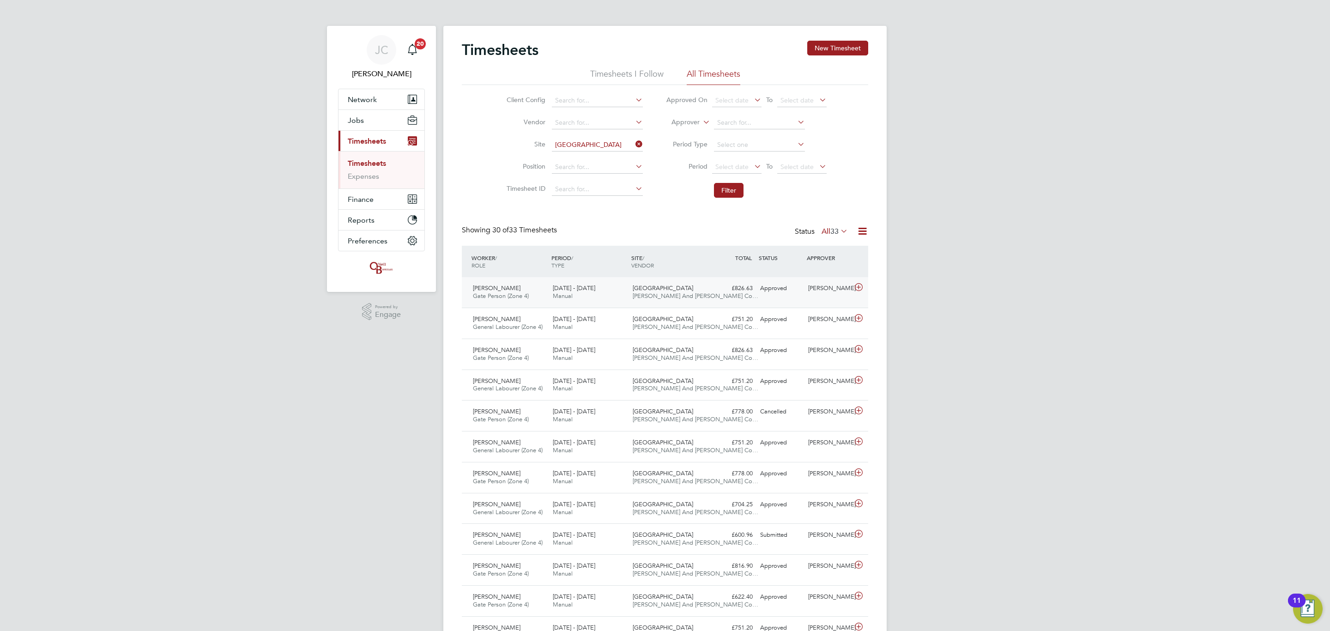
click at [703, 289] on div "New Fosseway Road O'Neill And Brennan Co…" at bounding box center [669, 292] width 80 height 23
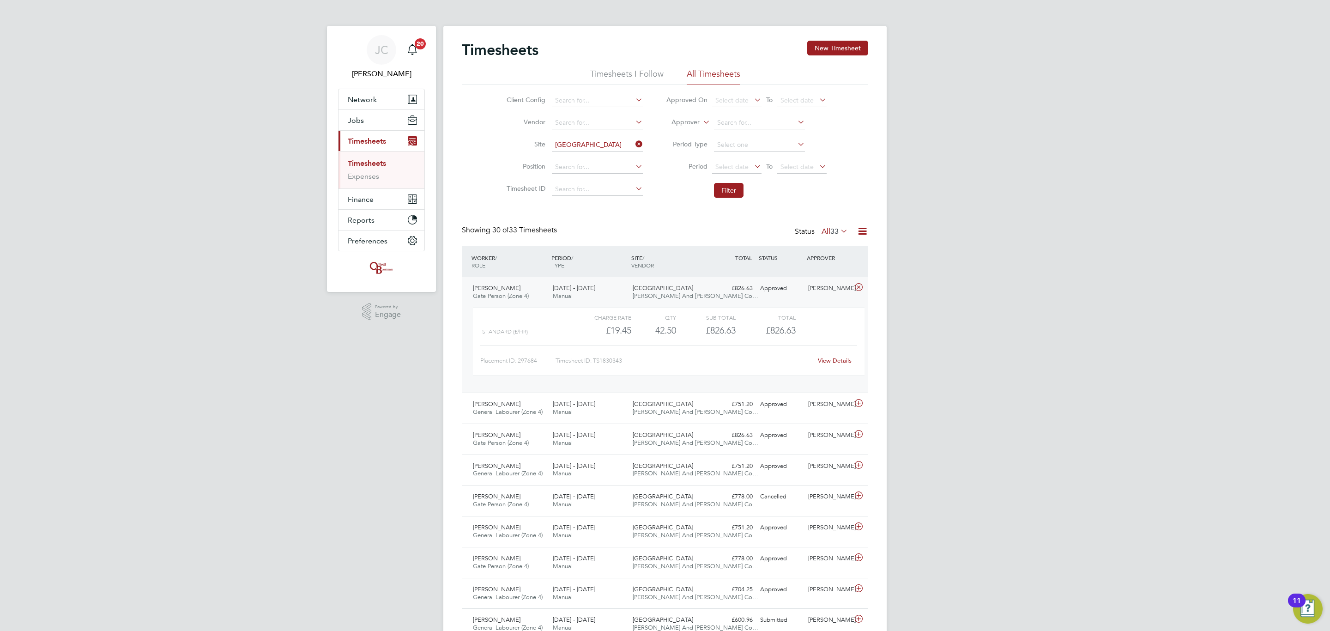
click at [830, 355] on div "View Details" at bounding box center [834, 360] width 45 height 15
click at [830, 360] on link "View Details" at bounding box center [835, 360] width 34 height 8
click at [554, 402] on span "[DATE] - [DATE]" at bounding box center [574, 404] width 42 height 8
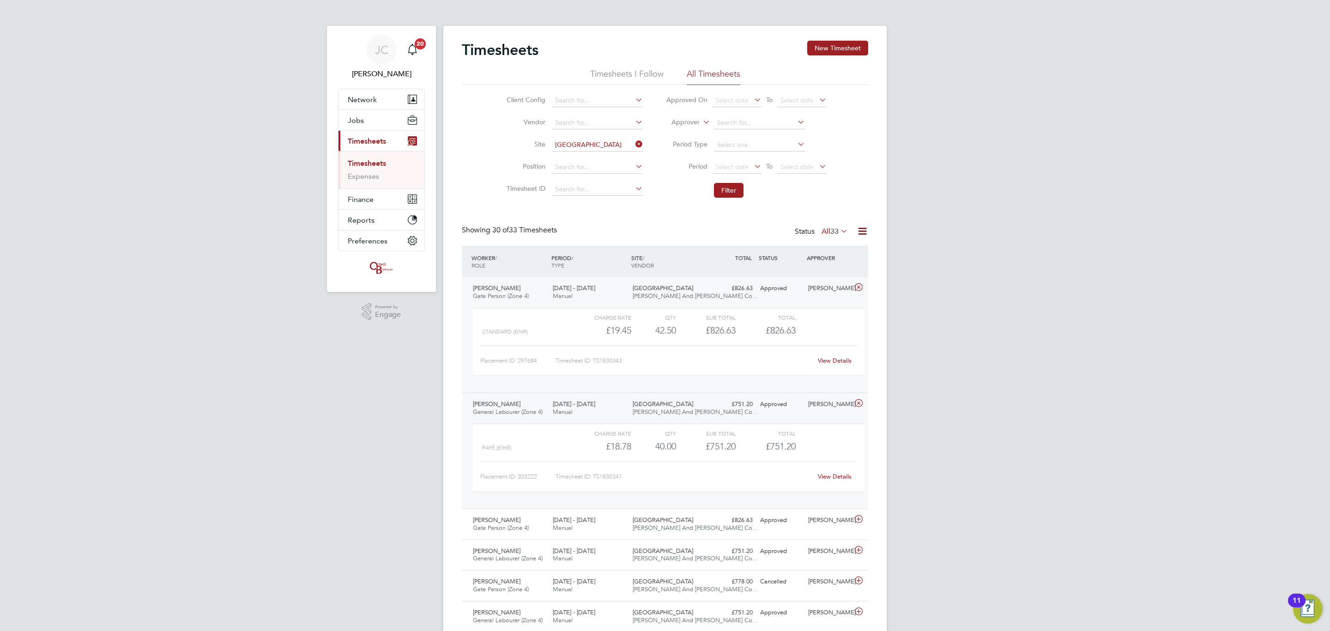
click at [819, 477] on link "View Details" at bounding box center [835, 476] width 34 height 8
click at [633, 144] on icon at bounding box center [633, 144] width 0 height 13
click at [611, 143] on input at bounding box center [597, 145] width 91 height 13
click at [603, 157] on li "Dover court Road" at bounding box center [611, 158] width 121 height 12
type input "[GEOGRAPHIC_DATA]"
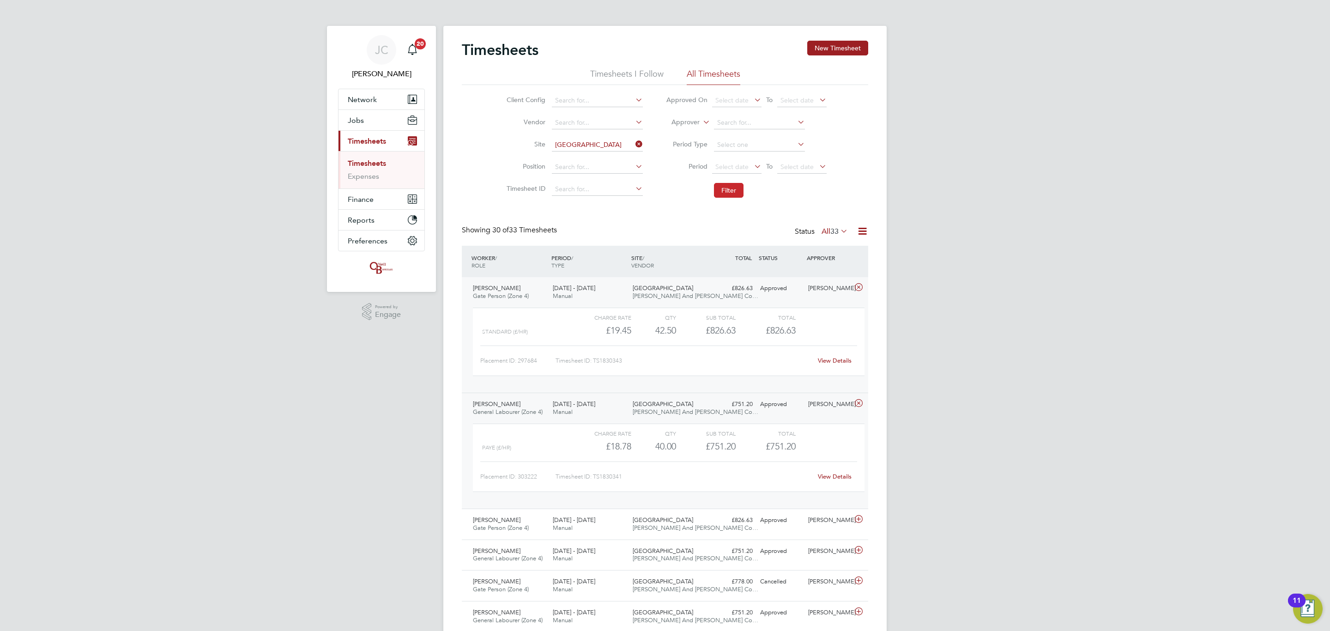
click at [740, 186] on button "Filter" at bounding box center [729, 190] width 30 height 15
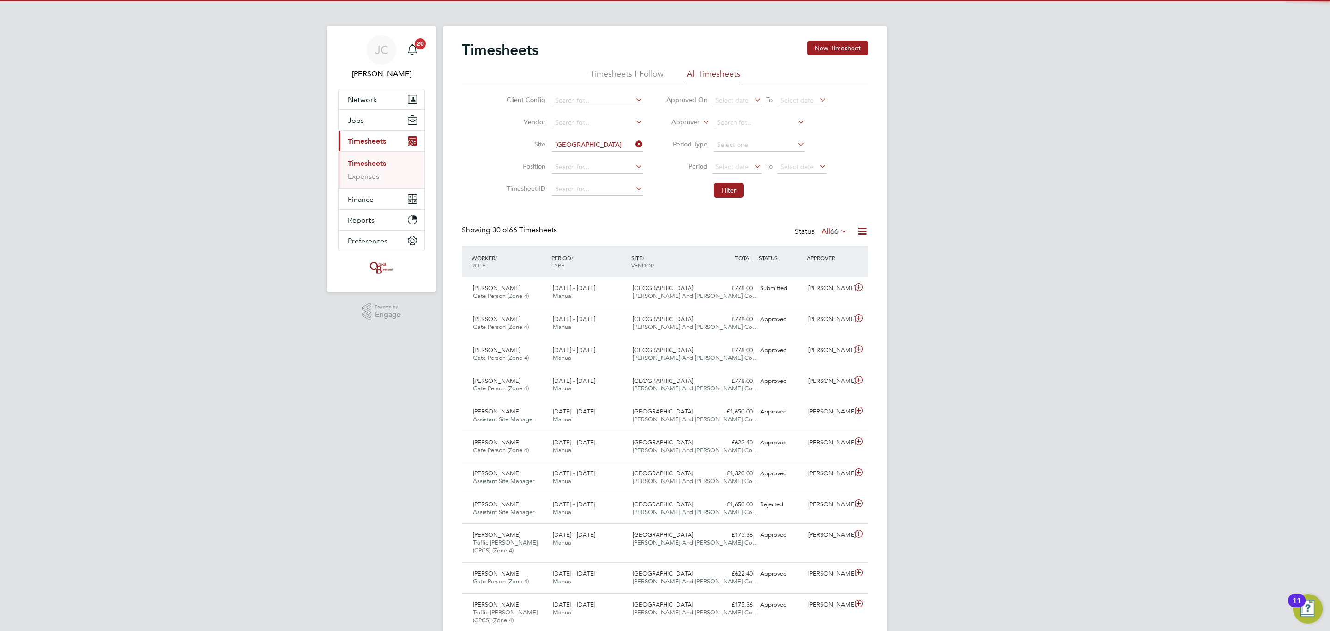
scroll to position [24, 80]
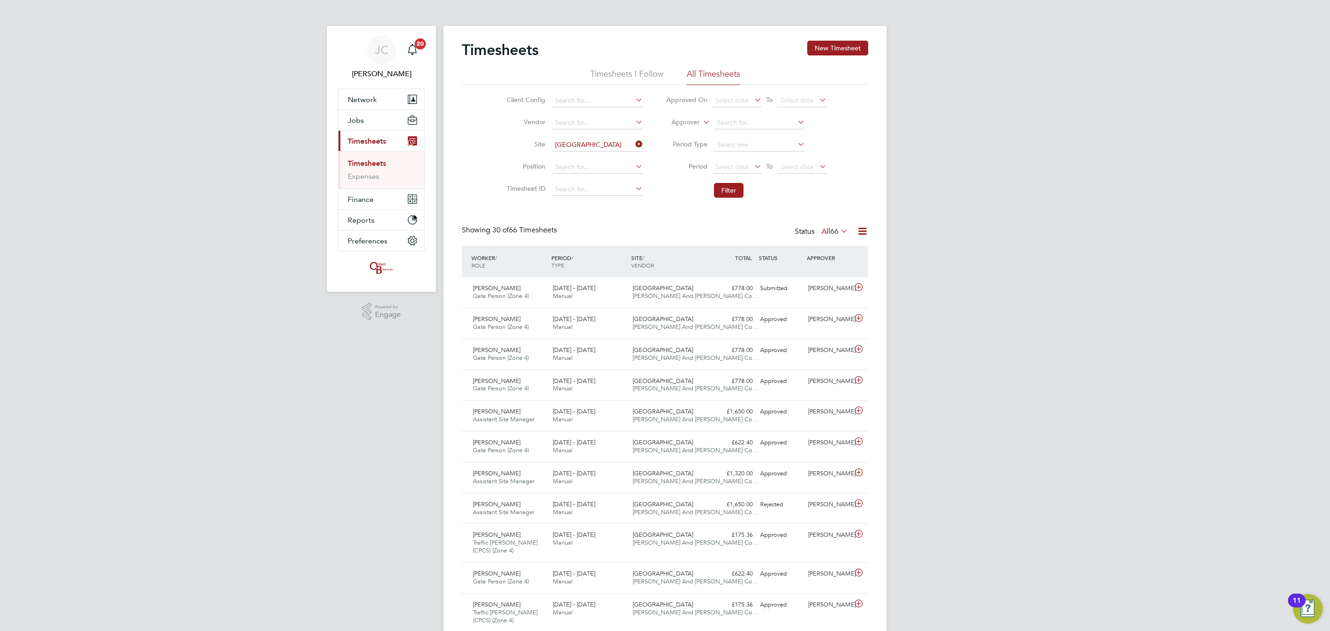
click at [633, 147] on icon at bounding box center [633, 144] width 0 height 13
click at [614, 144] on input at bounding box center [597, 145] width 91 height 13
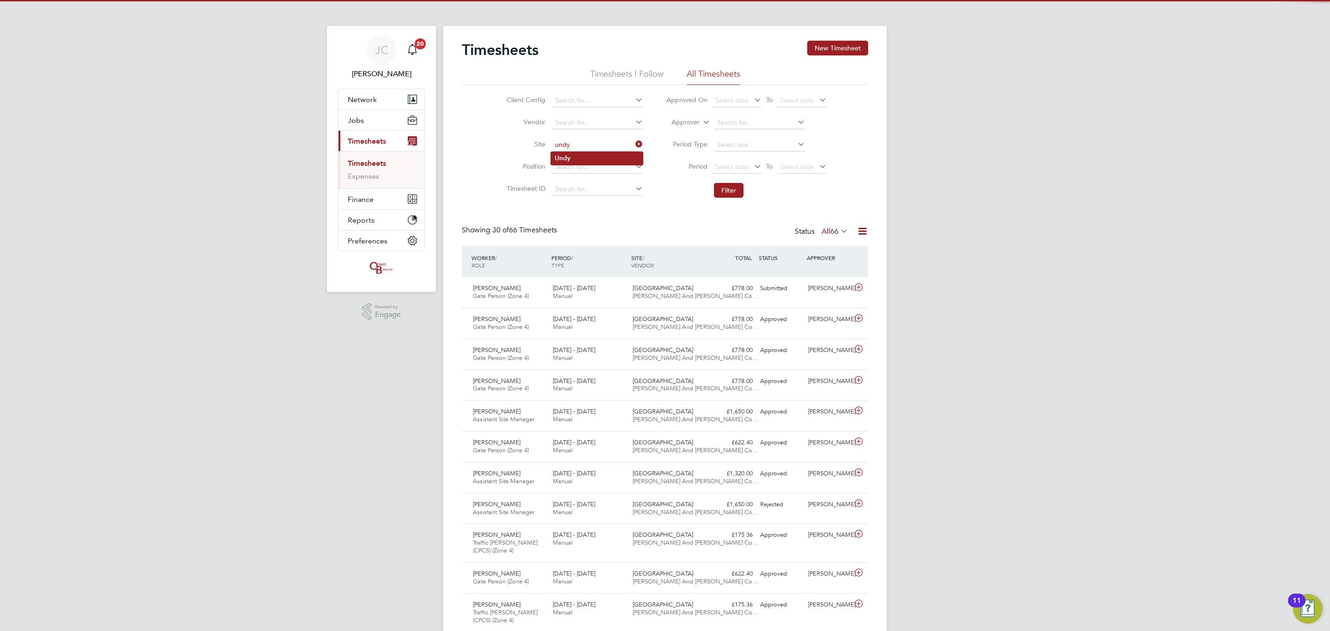
click at [575, 155] on li "Undy" at bounding box center [597, 158] width 92 height 12
type input "Undy"
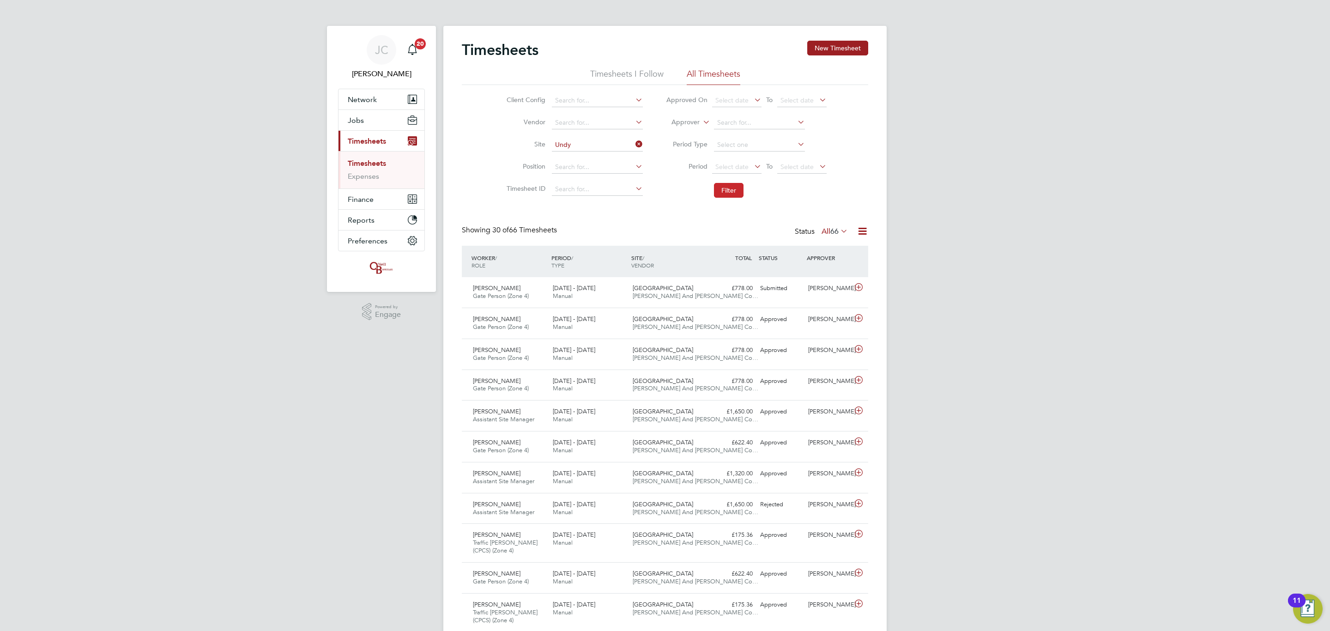
click at [726, 193] on button "Filter" at bounding box center [729, 190] width 30 height 15
click at [784, 351] on div "Submitted" at bounding box center [780, 350] width 48 height 15
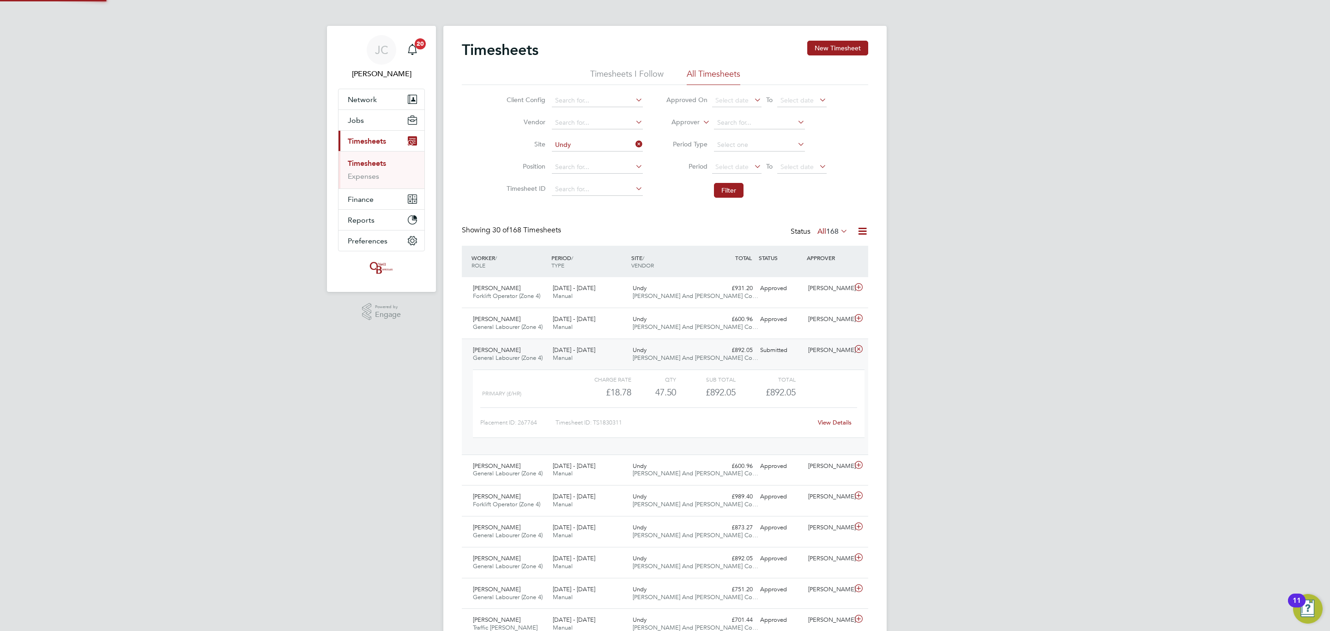
click at [784, 354] on div "Submitted" at bounding box center [780, 350] width 48 height 15
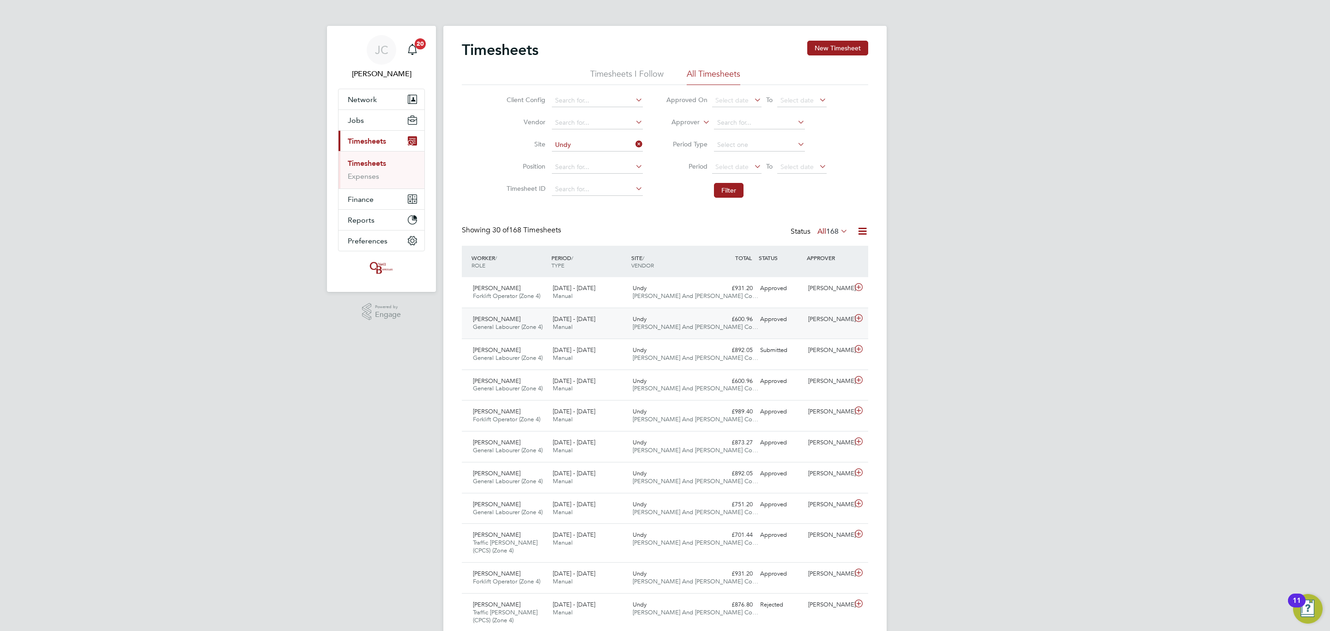
drag, startPoint x: 777, startPoint y: 320, endPoint x: 760, endPoint y: 301, distance: 26.2
click at [777, 320] on div "Approved" at bounding box center [780, 319] width 48 height 15
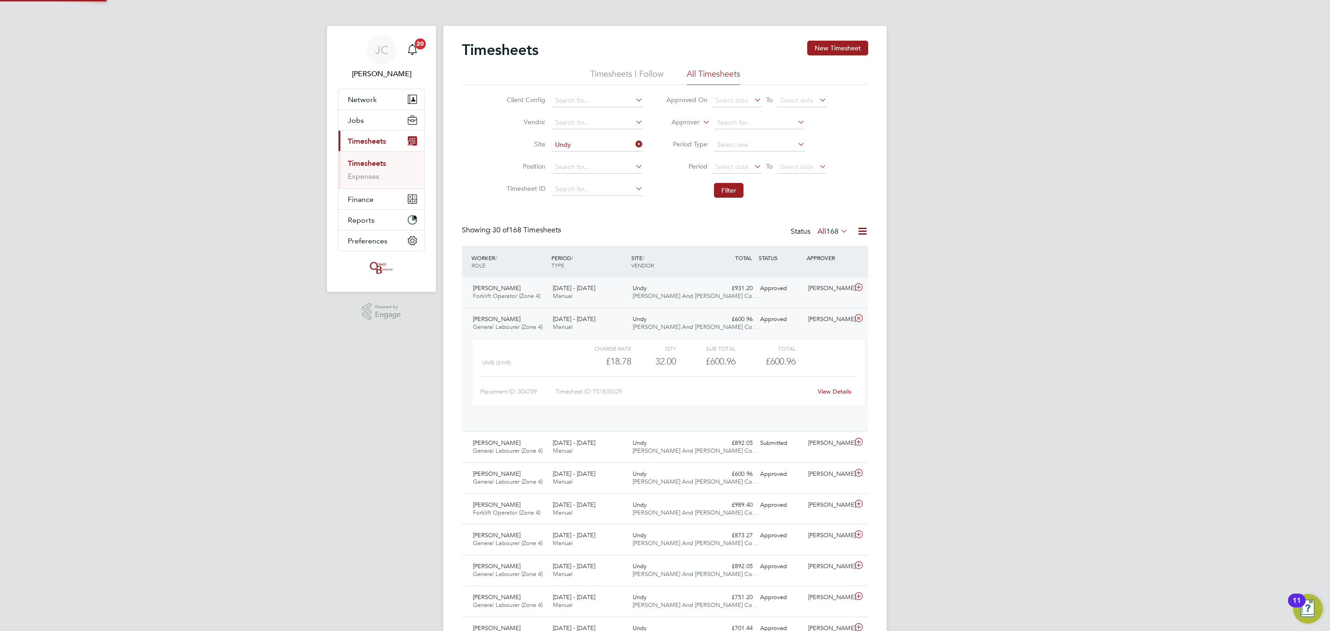
click at [755, 287] on div "£931.20 Approved" at bounding box center [732, 288] width 48 height 15
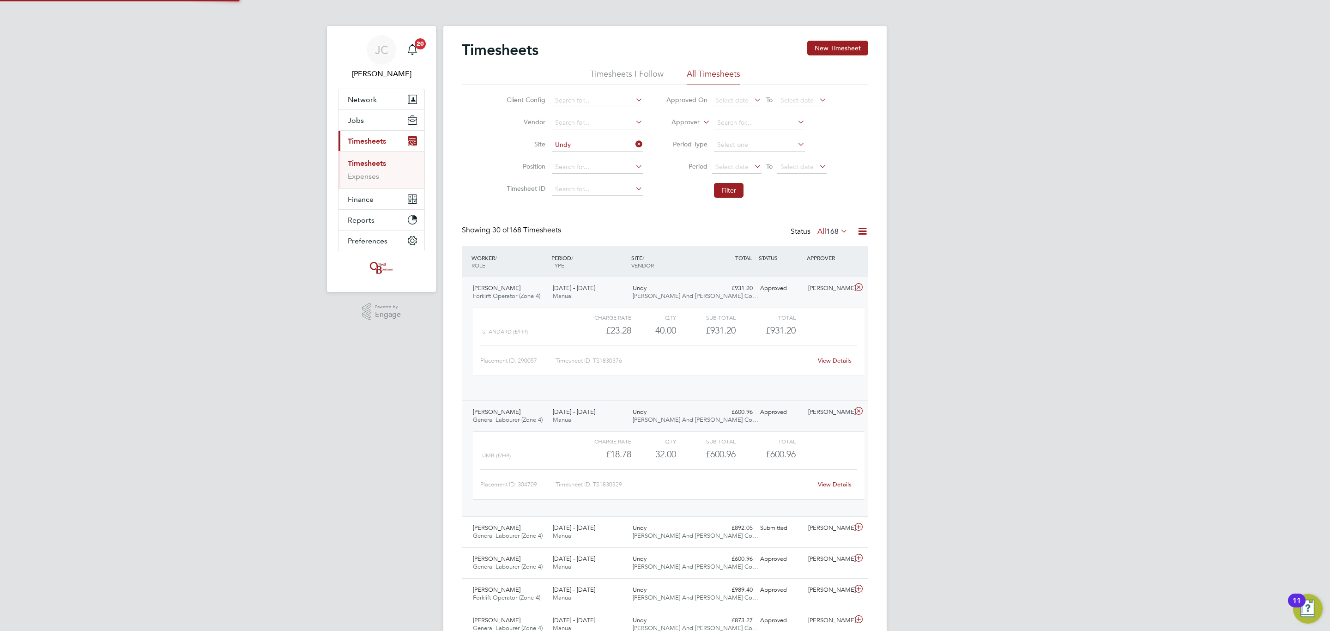
click at [749, 290] on div "£931.20 Approved" at bounding box center [732, 288] width 48 height 15
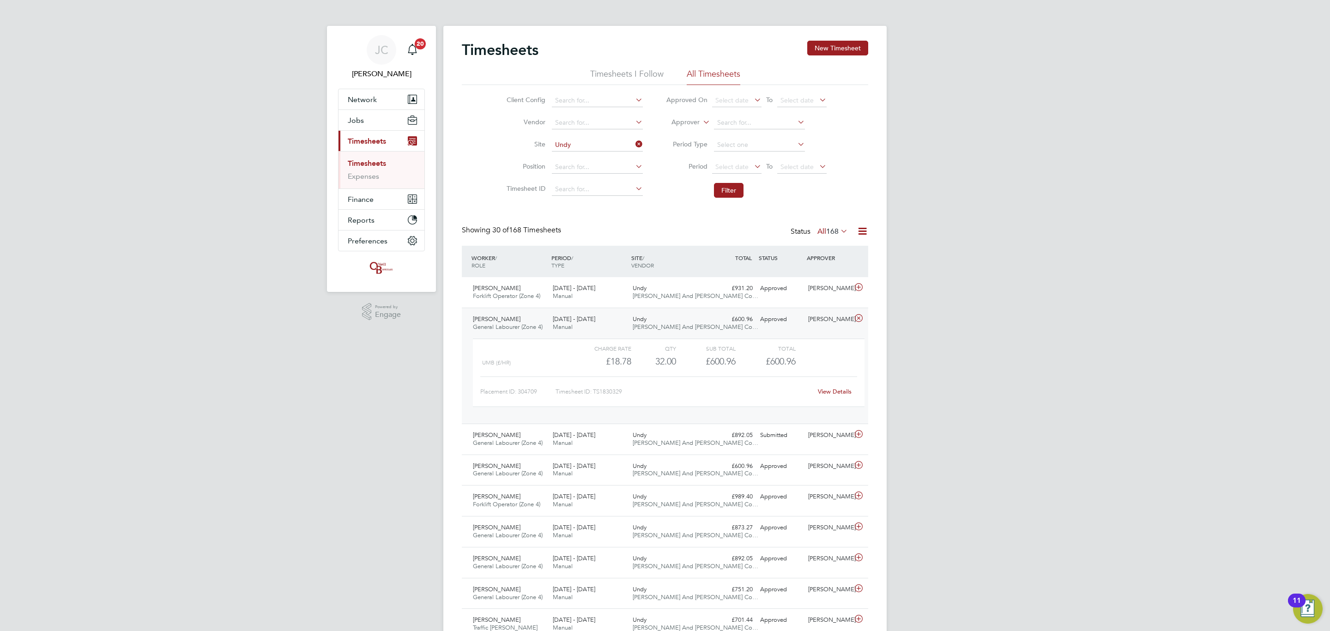
click at [756, 331] on div "Joe Mail-Ford General Labourer (Zone 4) 22 - 28 Sep 2025 22 - 28 Sep 2025 Manua…" at bounding box center [665, 365] width 406 height 116
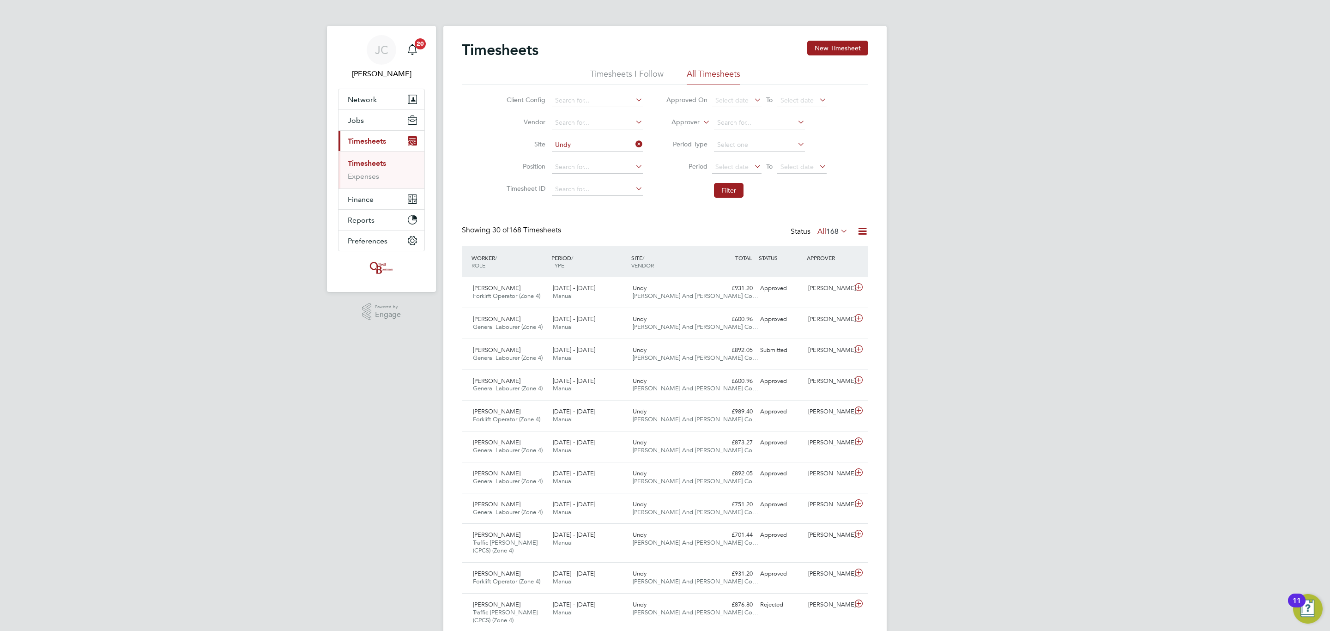
click at [633, 139] on icon at bounding box center [633, 144] width 0 height 13
click at [613, 145] on input at bounding box center [597, 145] width 91 height 13
click at [606, 160] on li "Imperial Park" at bounding box center [597, 158] width 92 height 12
type input "Imperial Park"
click at [720, 194] on button "Filter" at bounding box center [729, 190] width 30 height 15
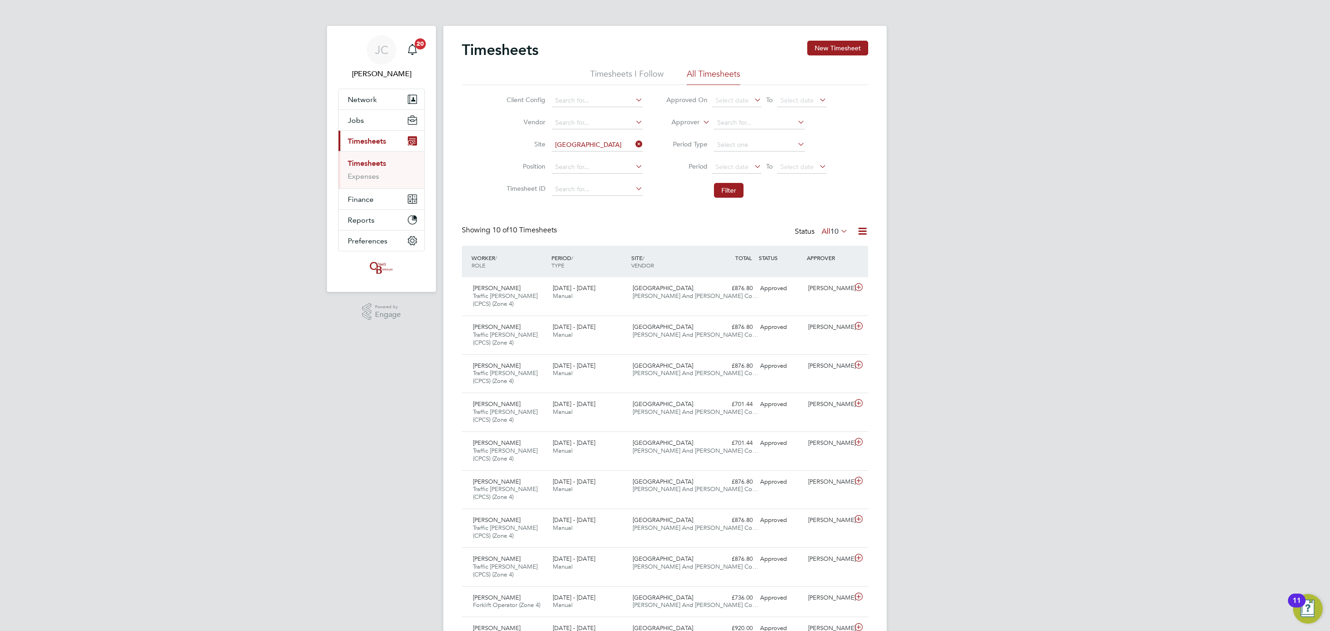
click at [633, 144] on icon at bounding box center [633, 144] width 0 height 13
click at [593, 143] on input at bounding box center [597, 145] width 91 height 13
drag, startPoint x: 615, startPoint y: 165, endPoint x: 633, endPoint y: 173, distance: 19.2
click at [615, 166] on li "Hull avington" at bounding box center [603, 171] width 104 height 12
type input "Hullavington"
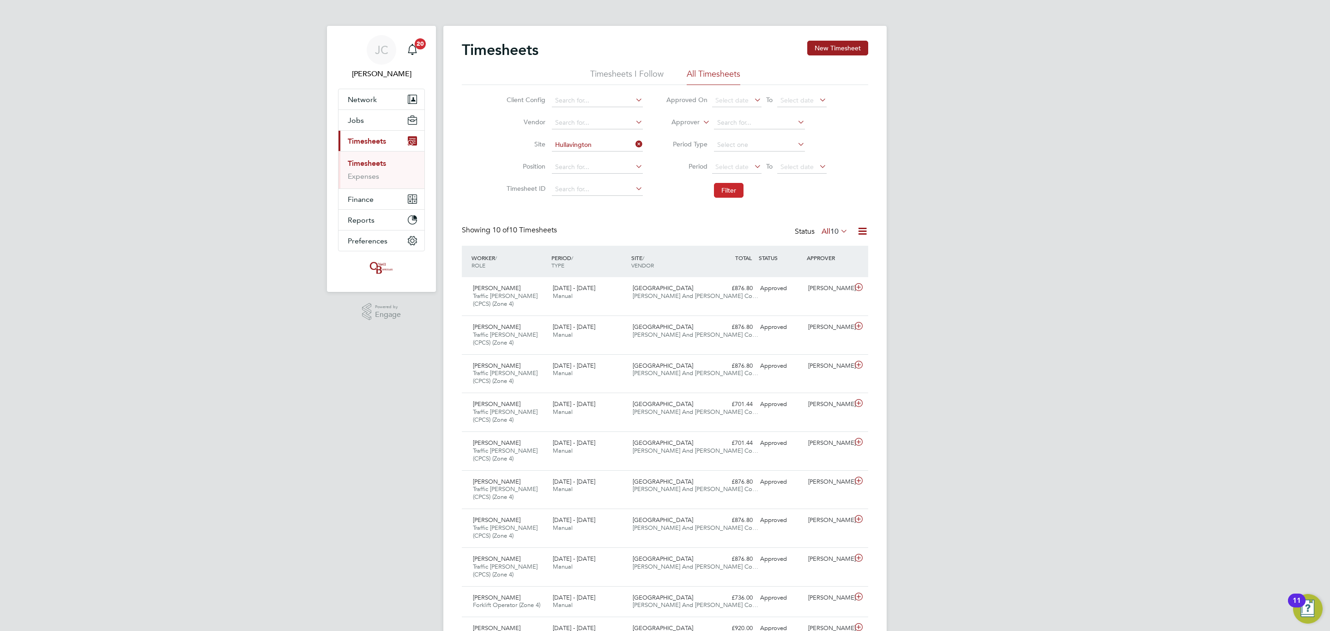
click at [720, 189] on button "Filter" at bounding box center [729, 190] width 30 height 15
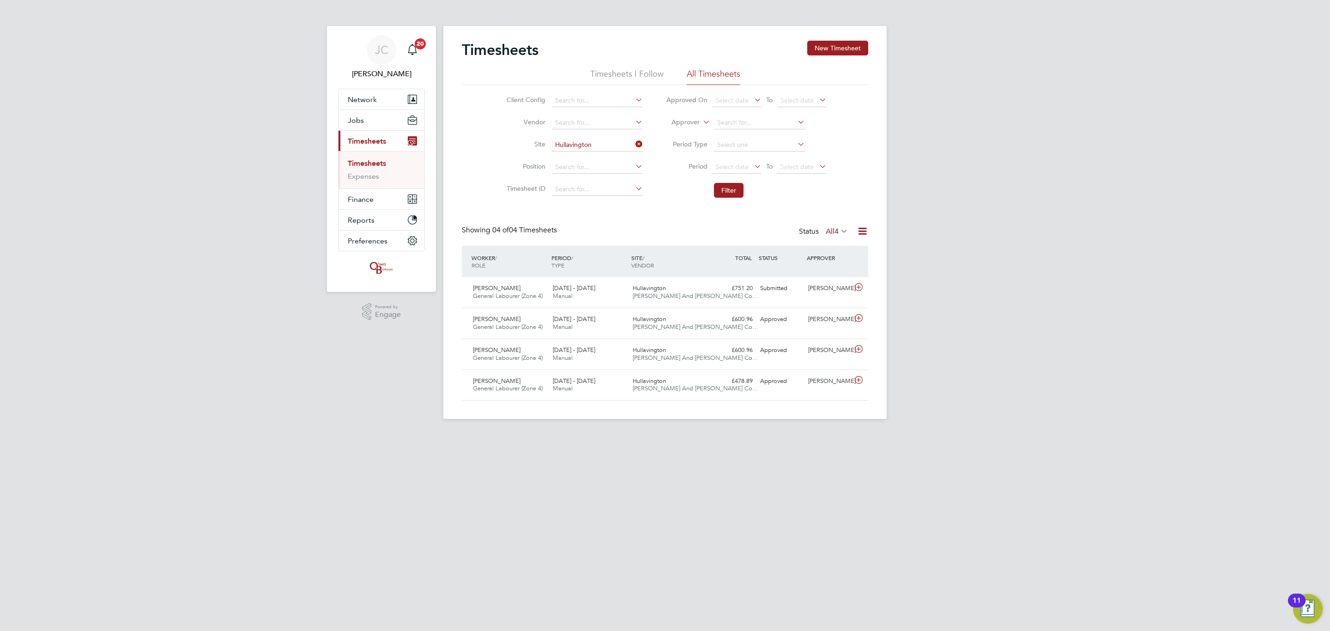
click at [633, 143] on icon at bounding box center [633, 144] width 0 height 13
click at [609, 148] on input at bounding box center [597, 145] width 91 height 13
click at [850, 201] on div "Client Config Vendor Site Position Timesheet ID Approved On Select date To Sele…" at bounding box center [665, 143] width 406 height 117
click at [373, 182] on ul "Timesheets Expenses" at bounding box center [381, 169] width 86 height 37
click at [370, 171] on li "Timesheets" at bounding box center [382, 165] width 69 height 13
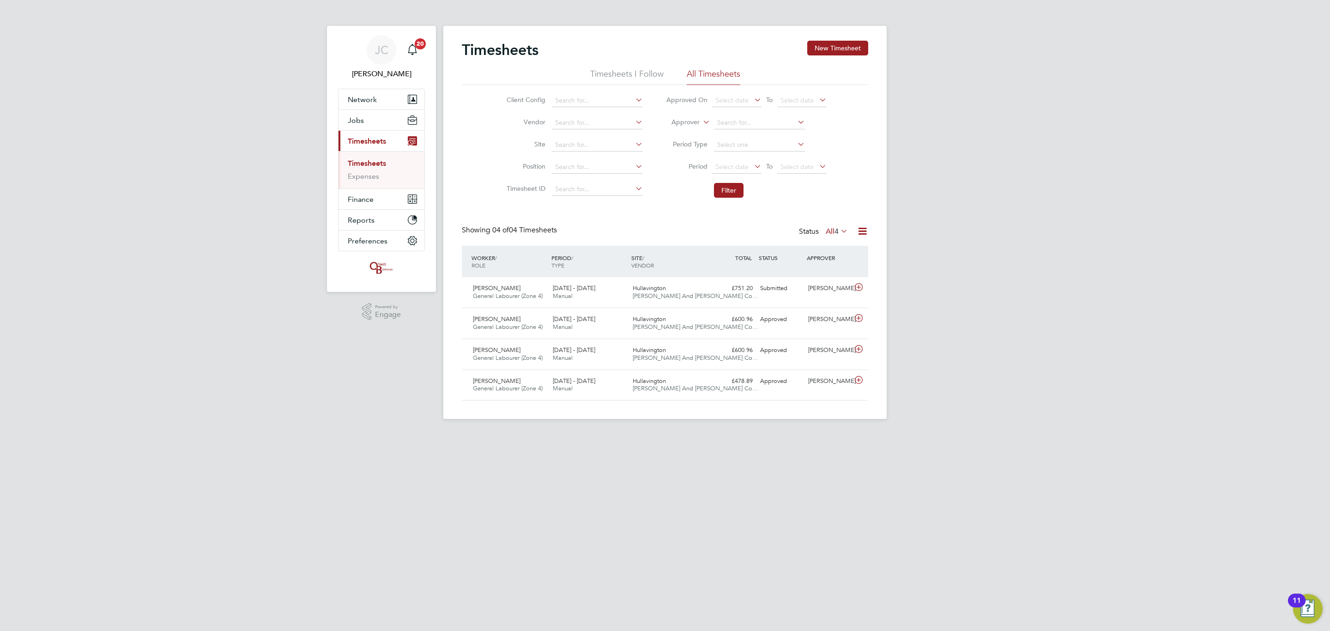
click at [367, 166] on link "Timesheets" at bounding box center [367, 163] width 38 height 9
click at [365, 172] on link "Expenses" at bounding box center [363, 176] width 31 height 9
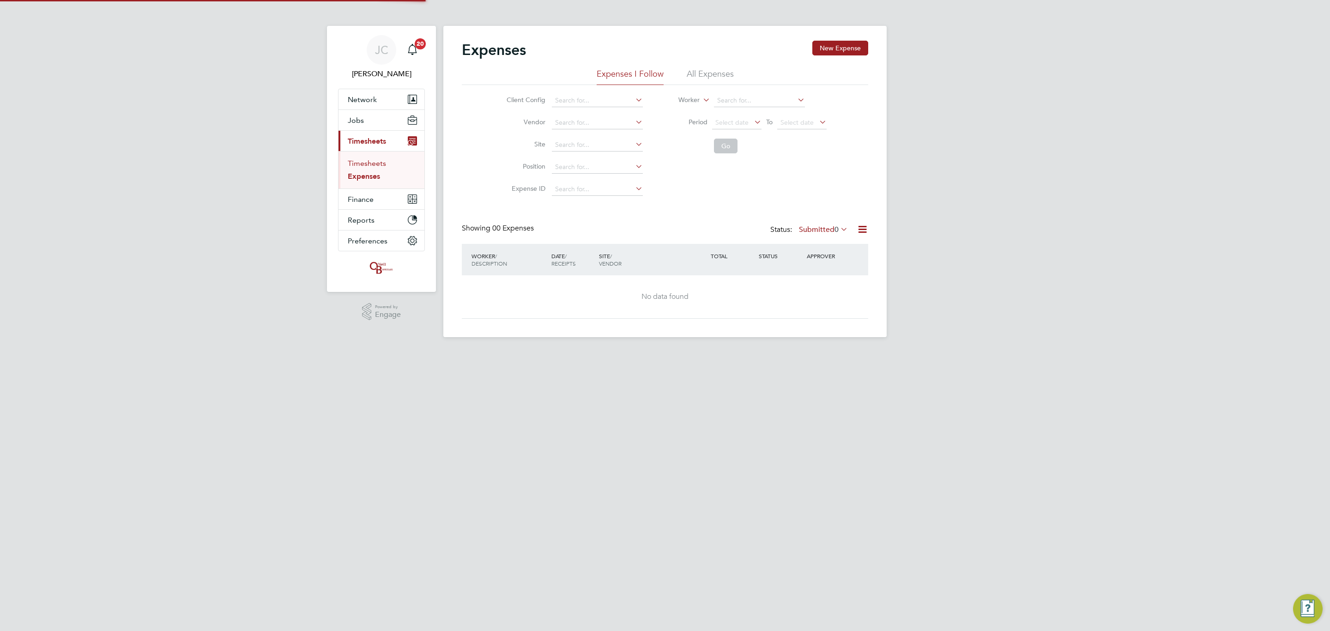
click at [365, 166] on link "Timesheets" at bounding box center [367, 163] width 38 height 9
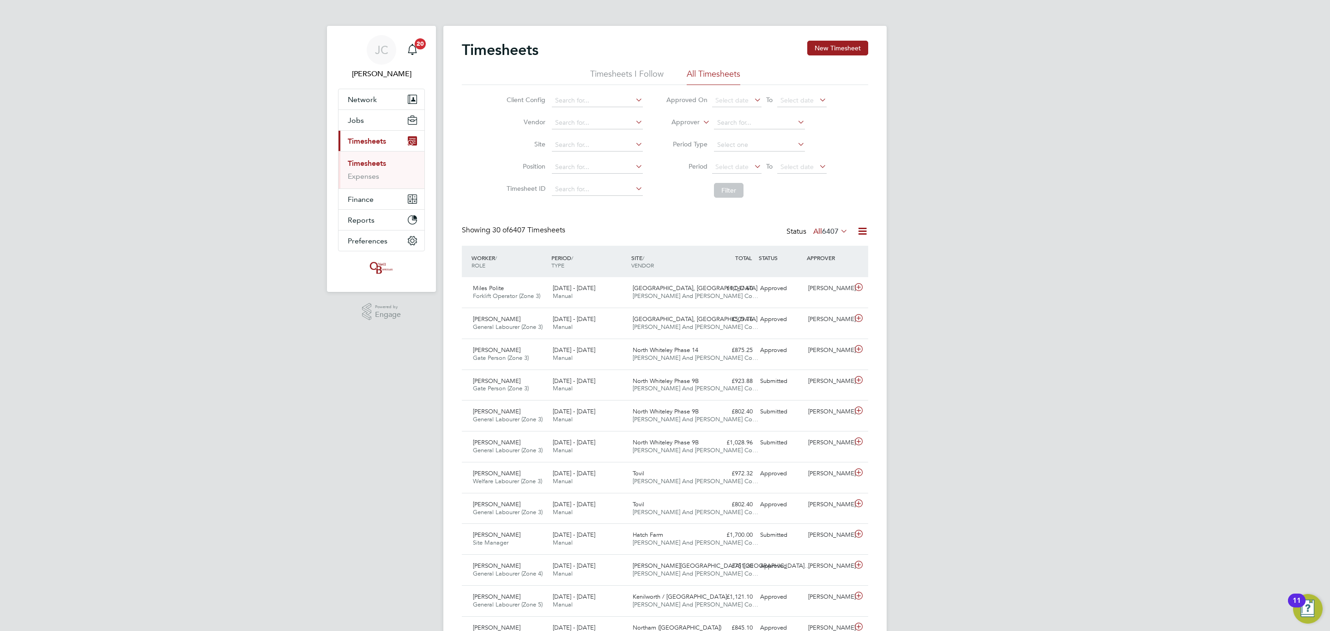
scroll to position [24, 80]
click at [510, 294] on span "Forklift Operator (Zone 3)" at bounding box center [506, 296] width 67 height 8
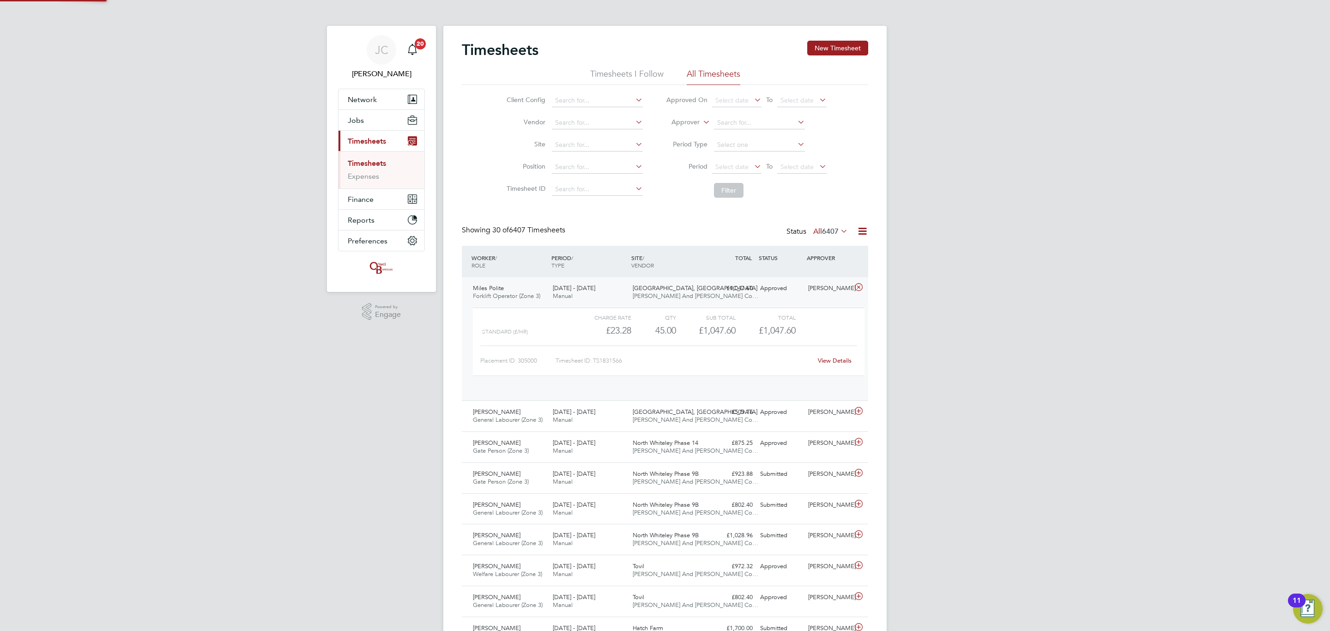
scroll to position [15, 90]
click at [510, 294] on span "Forklift Operator (Zone 3)" at bounding box center [506, 296] width 67 height 8
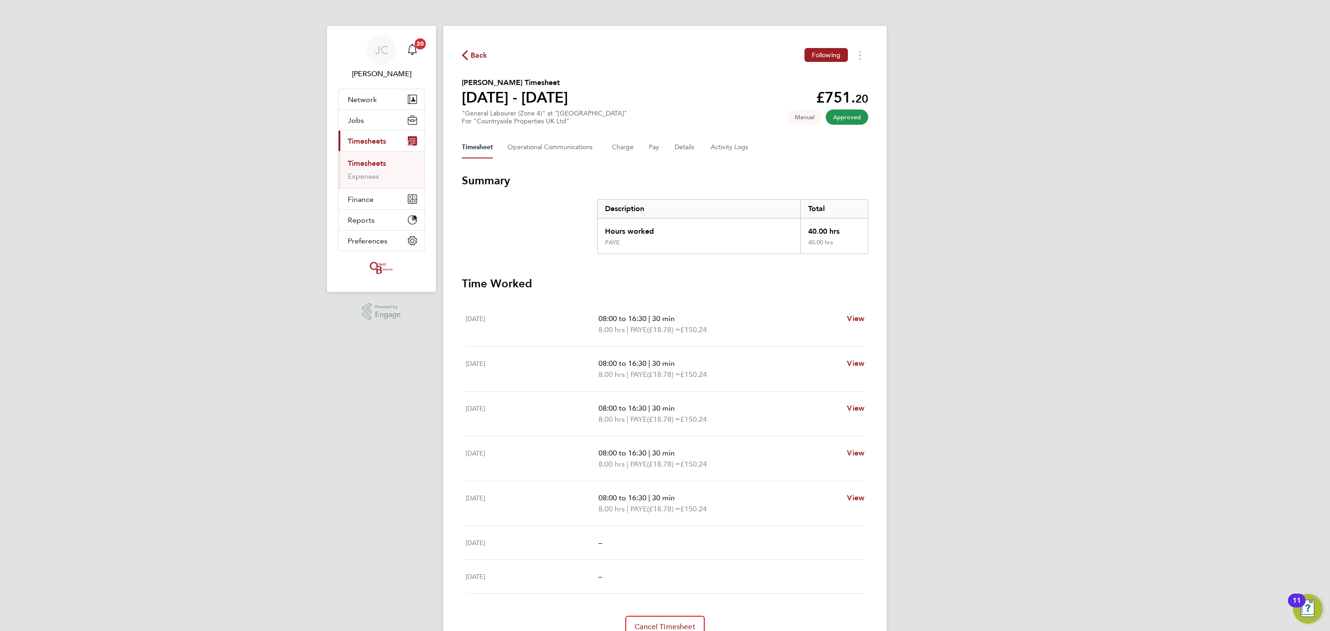
click at [377, 164] on link "Timesheets" at bounding box center [367, 163] width 38 height 9
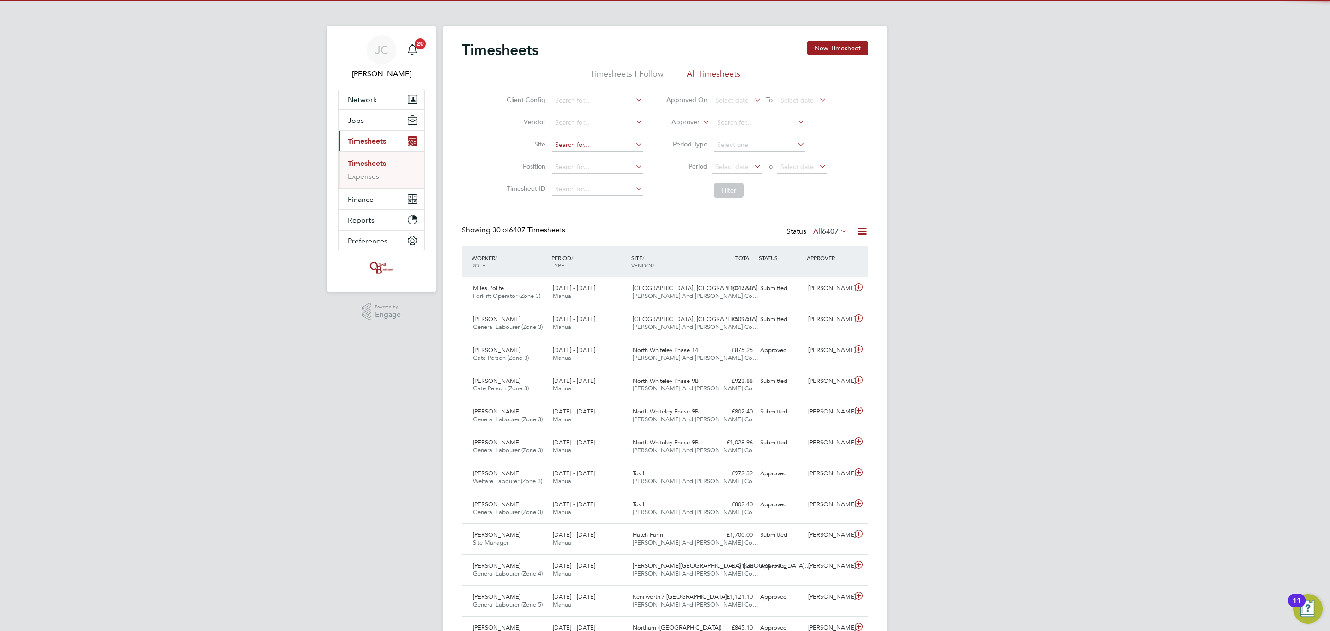
click at [579, 142] on input at bounding box center [597, 145] width 91 height 13
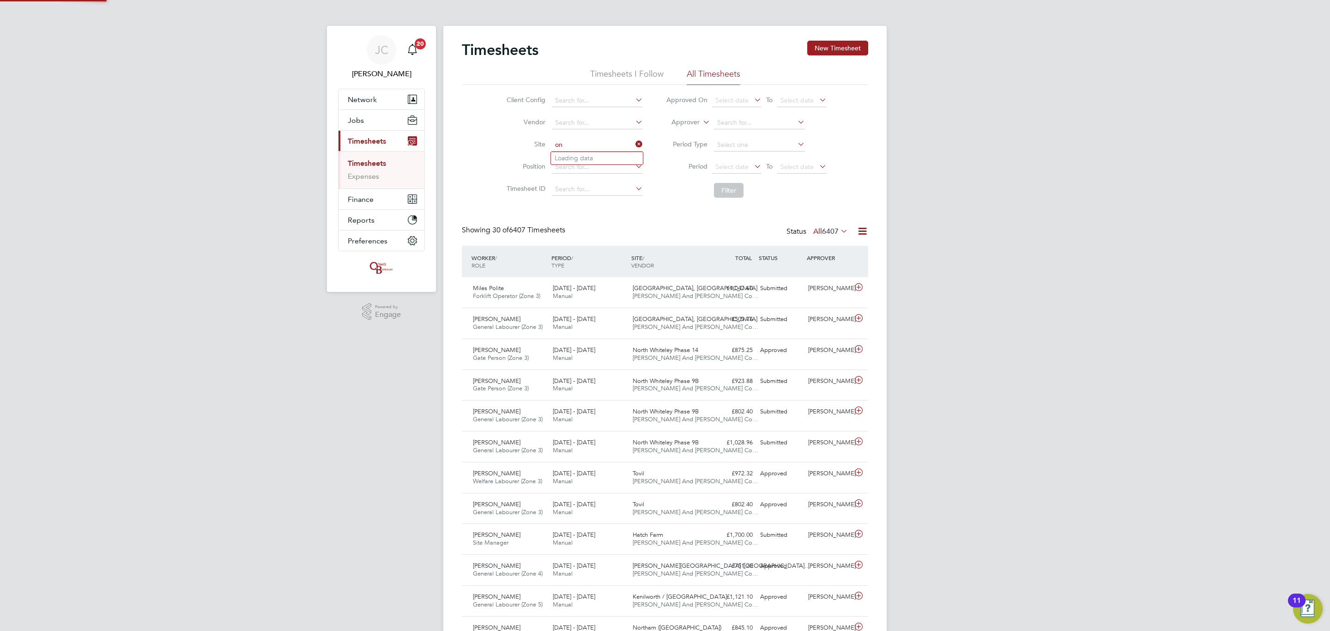
type input "o"
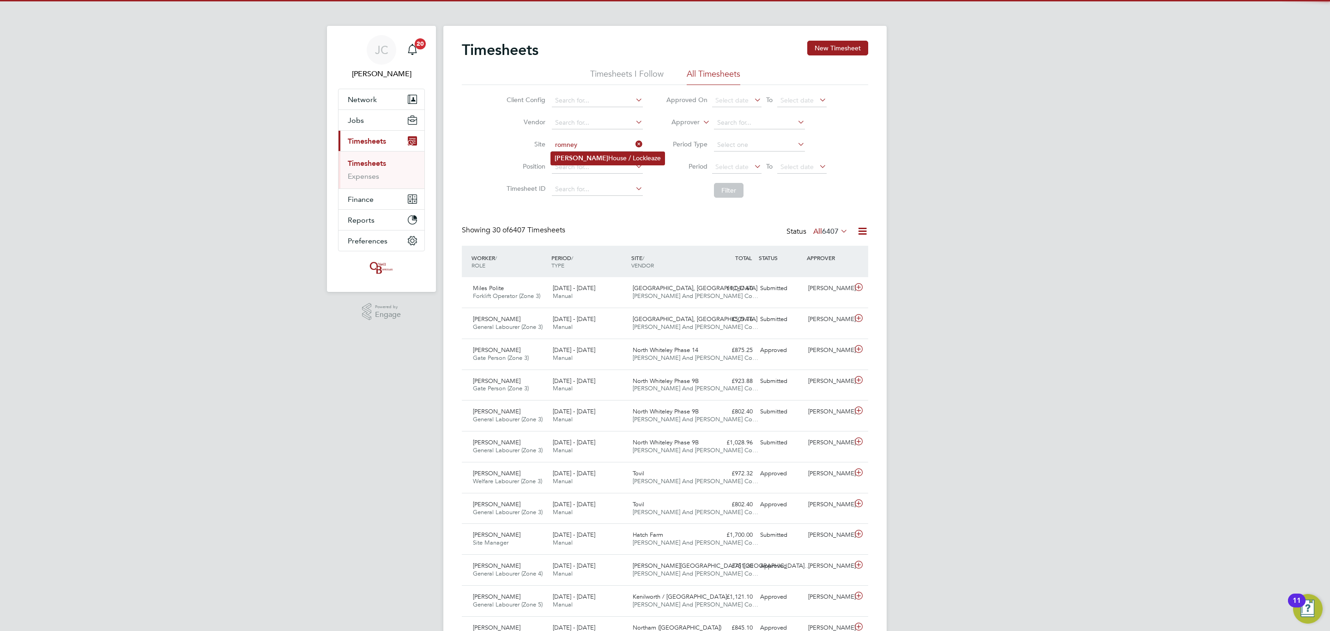
click at [609, 162] on li "Romney House / Lockleaze" at bounding box center [608, 158] width 114 height 12
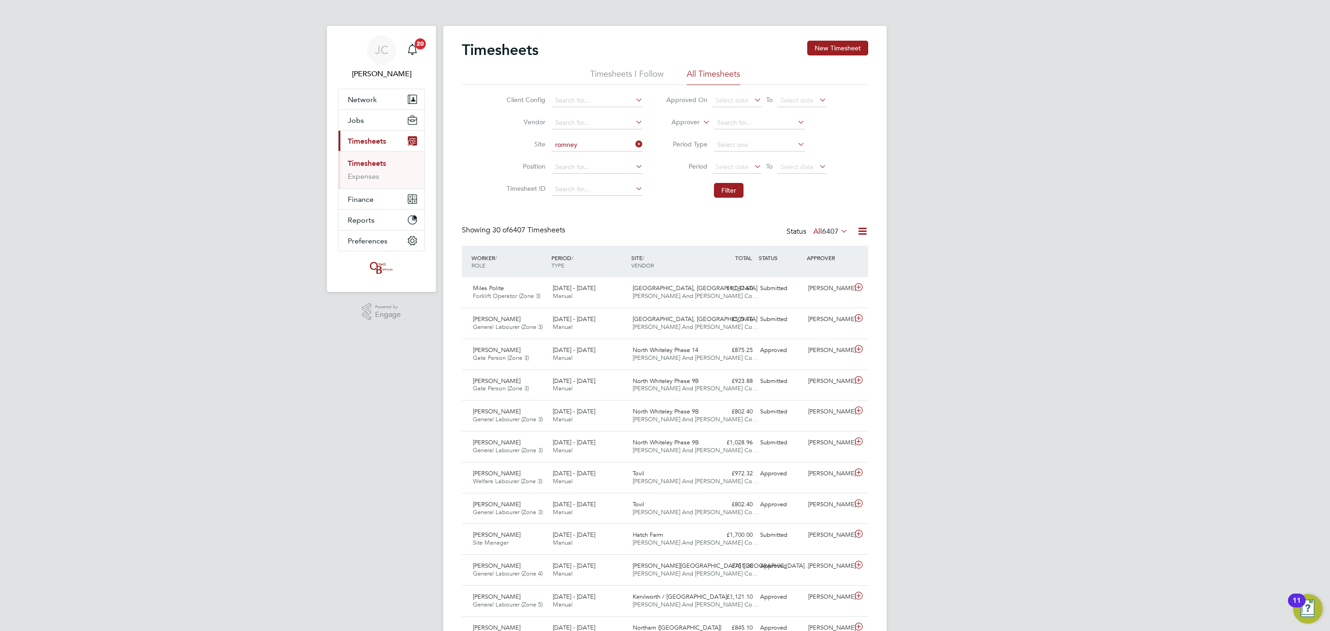
type input "Romney House / Lockleaze"
click at [723, 191] on button "Filter" at bounding box center [729, 190] width 30 height 15
click at [755, 304] on div "Jack Hulbert Skilled Labourer (Zone 4) 22 - 28 Sep 2025 22 - 28 Sep 2025 Manual…" at bounding box center [665, 292] width 406 height 30
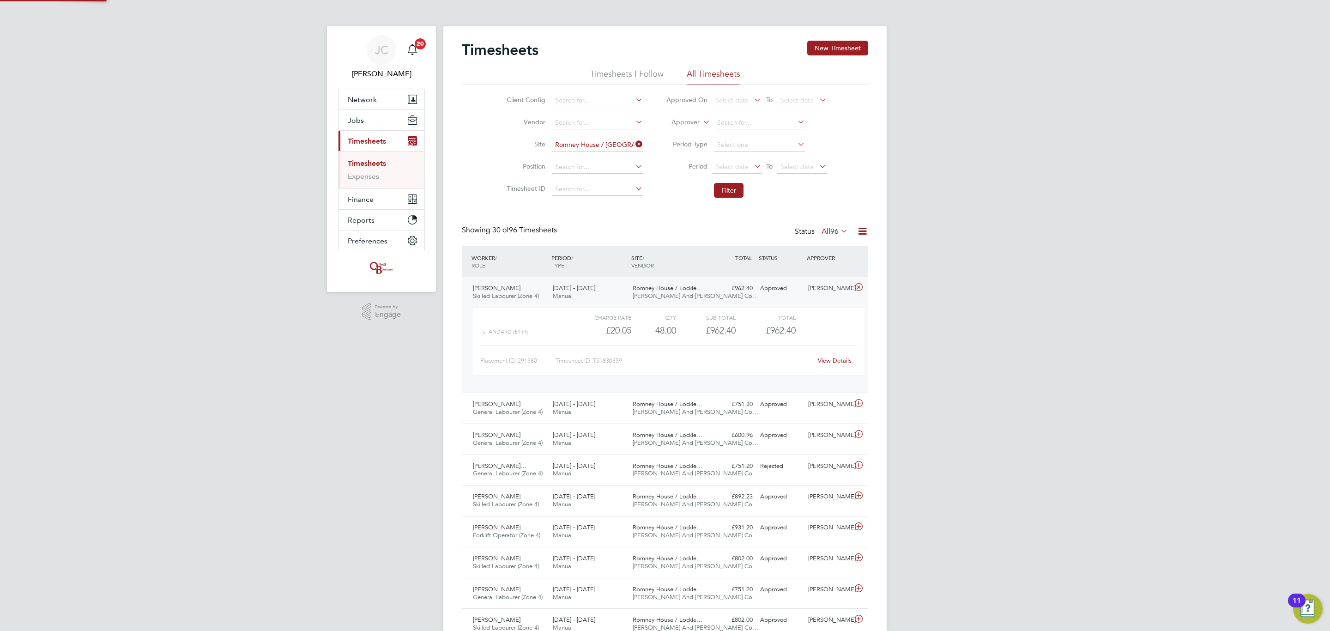
click at [753, 297] on div "Jack Hulbert Skilled Labourer (Zone 4) 22 - 28 Sep 2025 22 - 28 Sep 2025 Manual…" at bounding box center [665, 334] width 406 height 115
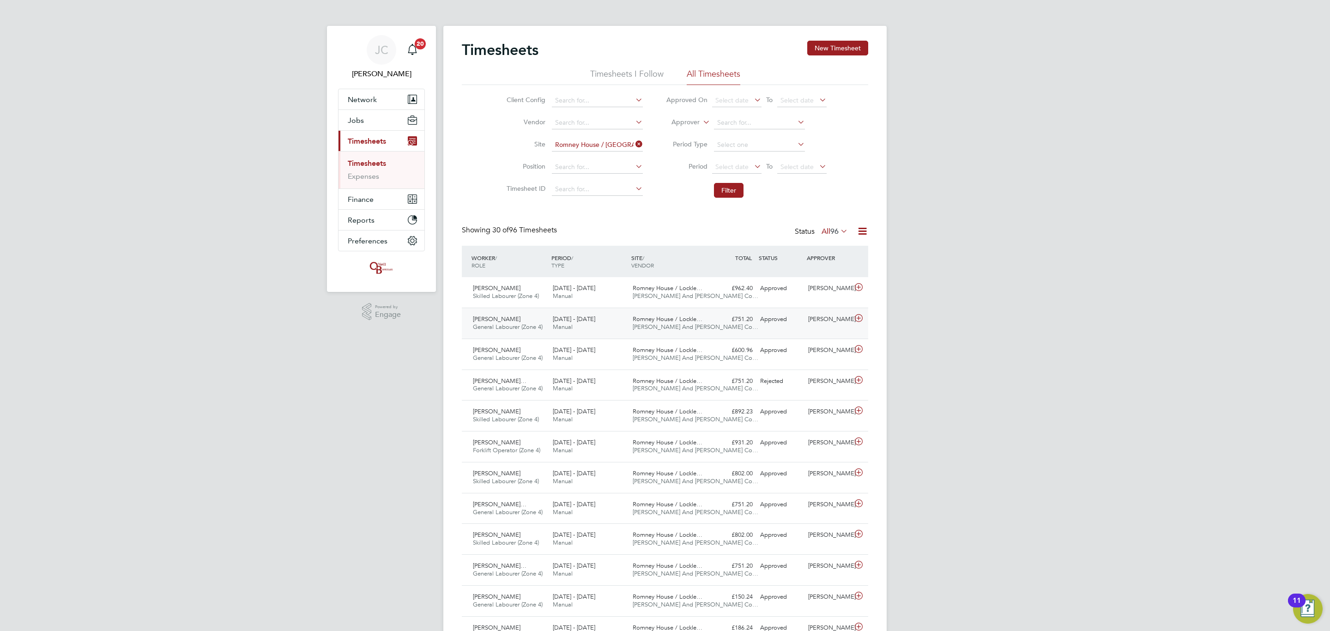
click at [570, 313] on div "22 - 28 Sep 2025 Manual" at bounding box center [589, 323] width 80 height 23
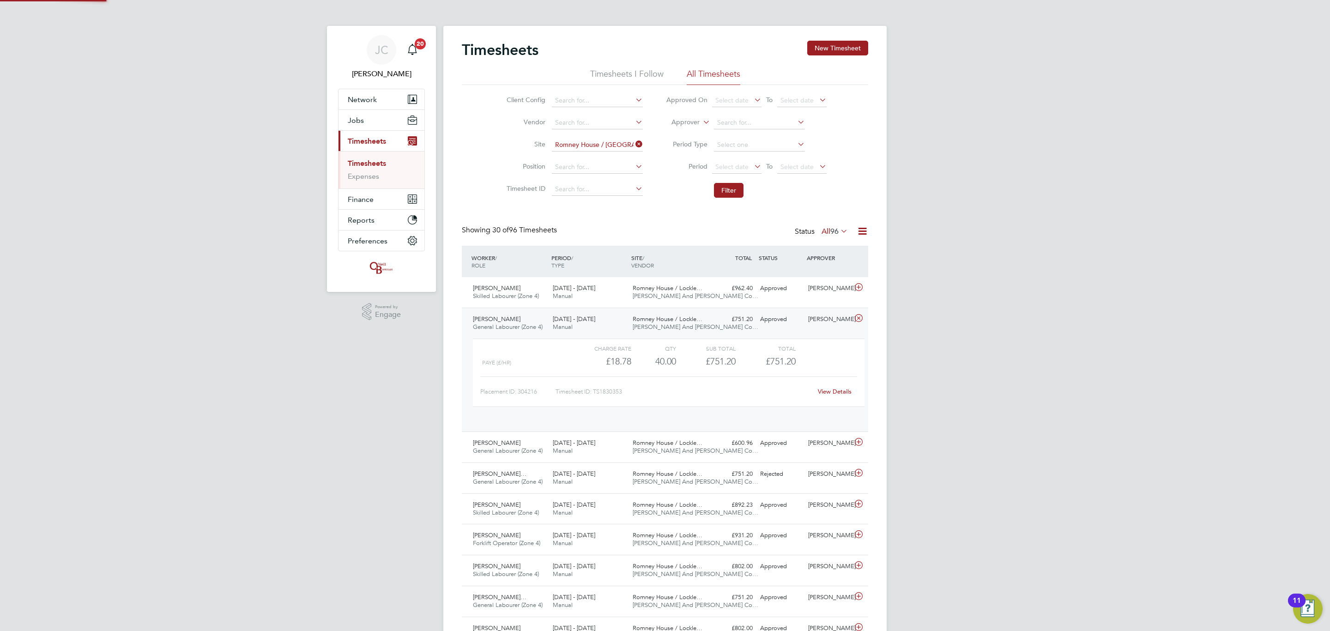
click at [572, 314] on div "22 - 28 Sep 2025 Manual" at bounding box center [589, 323] width 80 height 23
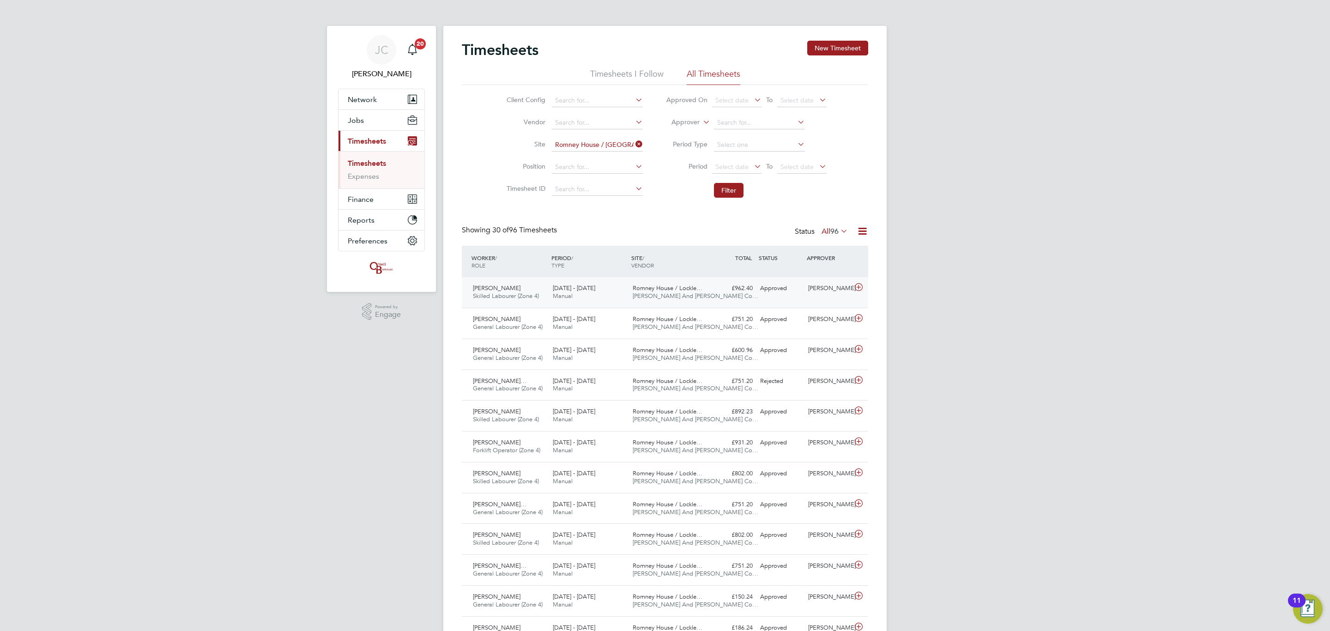
click at [598, 281] on div "22 - 28 Sep 2025 Manual" at bounding box center [589, 292] width 80 height 23
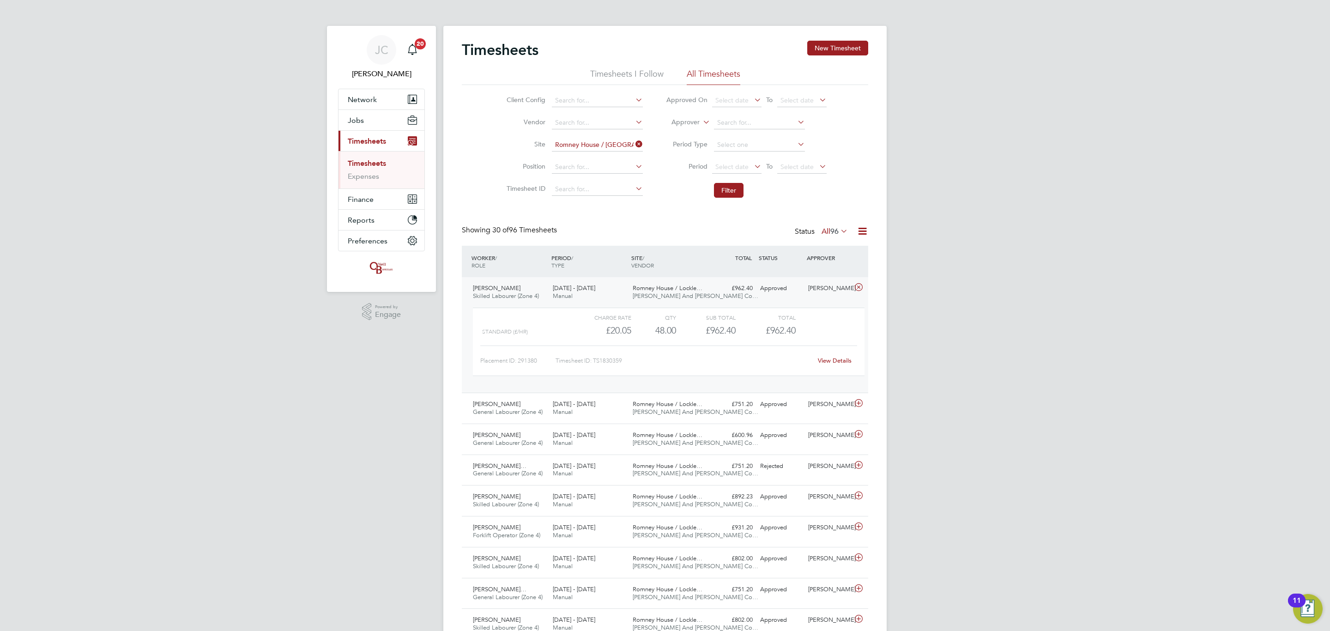
click at [598, 281] on div "22 - 28 Sep 2025 Manual" at bounding box center [589, 292] width 80 height 23
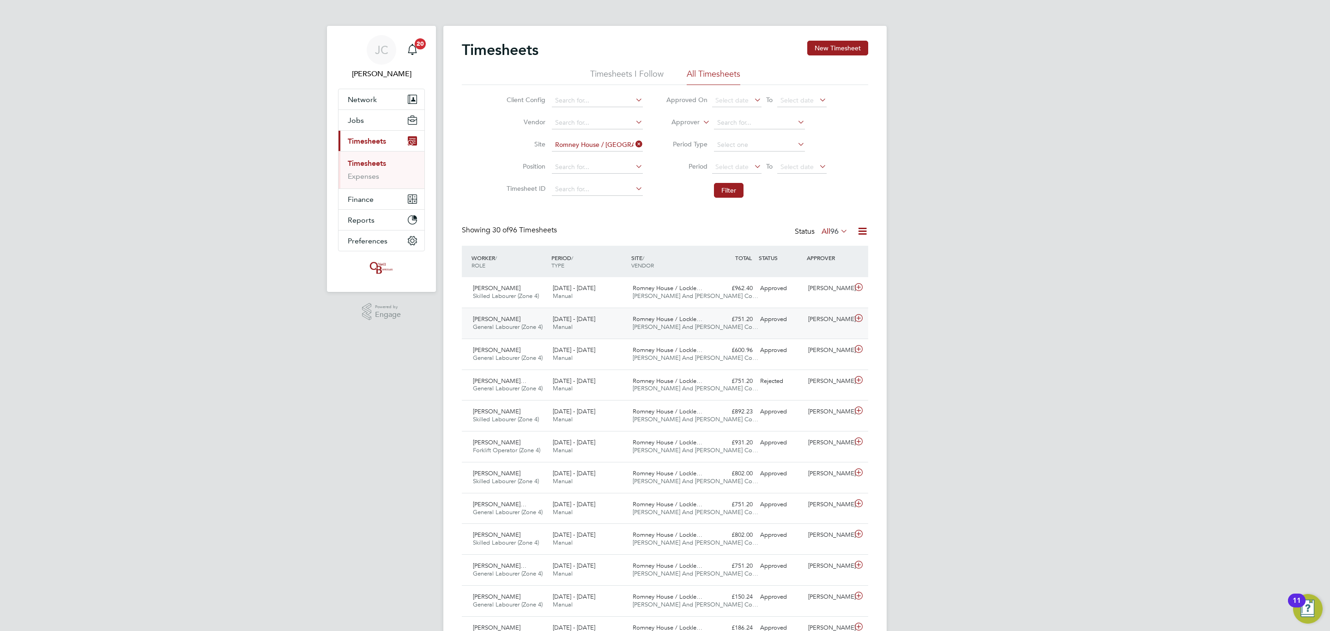
click at [602, 325] on div "22 - 28 Sep 2025 Manual" at bounding box center [589, 323] width 80 height 23
click at [609, 285] on div "22 - 28 Sep 2025 Manual" at bounding box center [589, 292] width 80 height 23
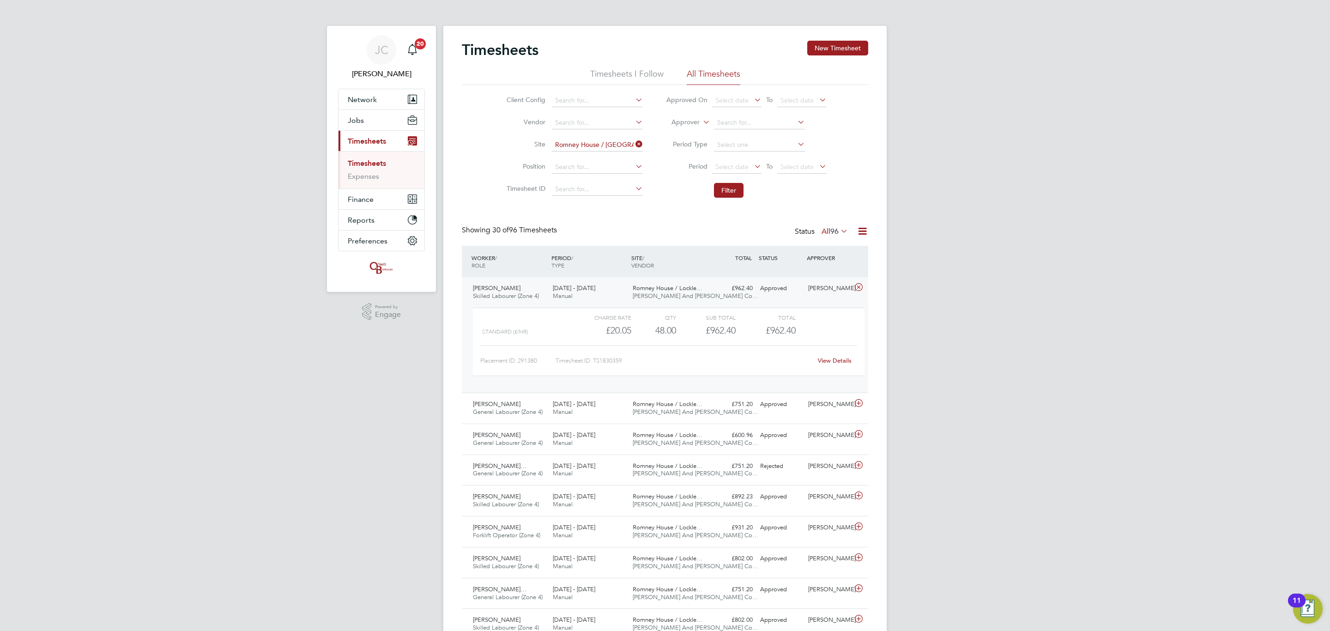
click at [561, 291] on span "[DATE] - [DATE]" at bounding box center [574, 288] width 42 height 8
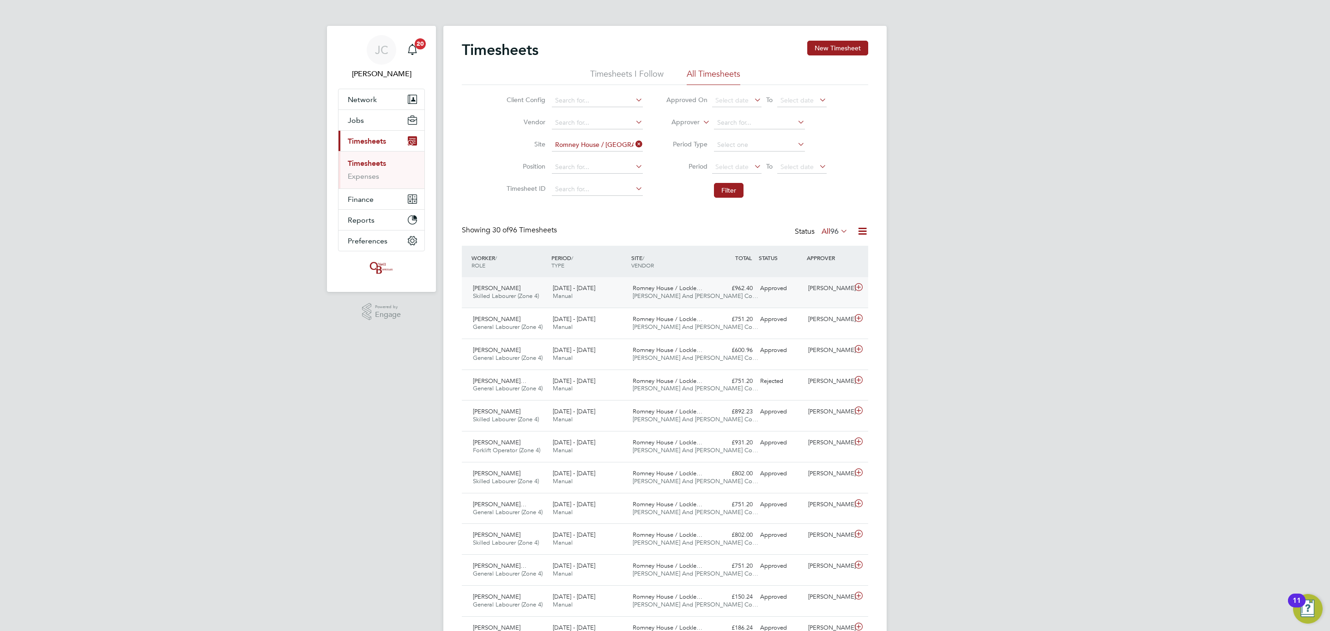
click at [793, 283] on div "Approved" at bounding box center [780, 288] width 48 height 15
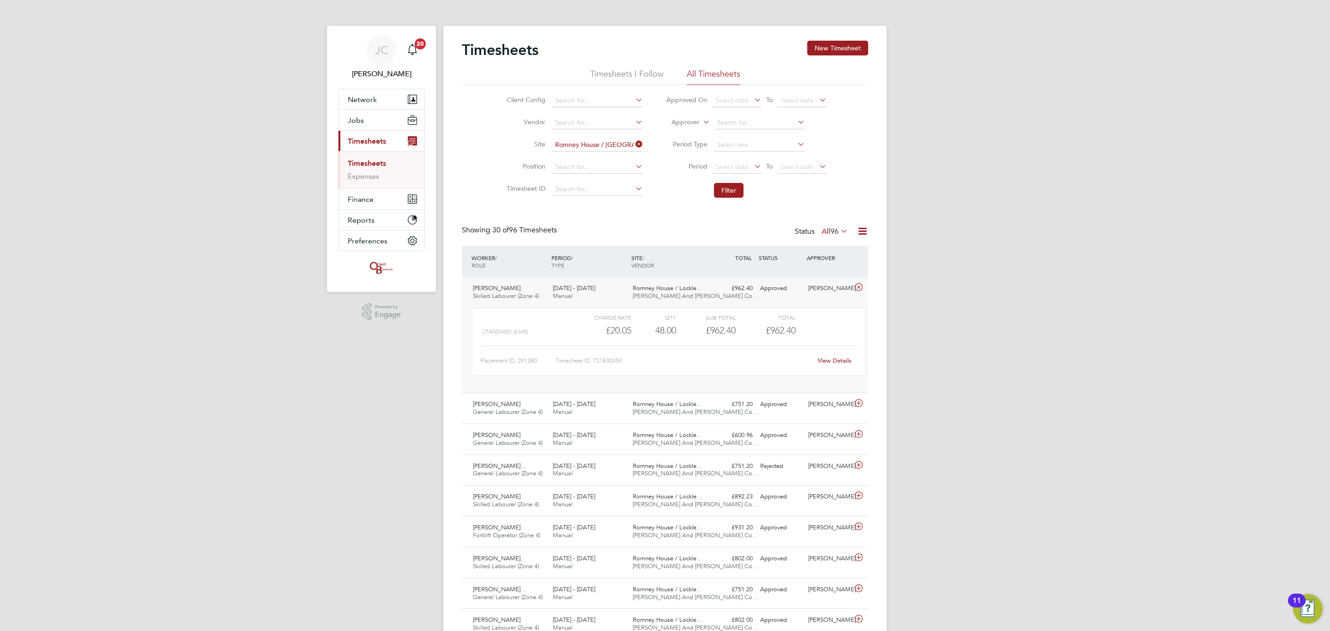
click at [837, 359] on link "View Details" at bounding box center [835, 360] width 34 height 8
click at [580, 402] on span "[DATE] - [DATE]" at bounding box center [574, 404] width 42 height 8
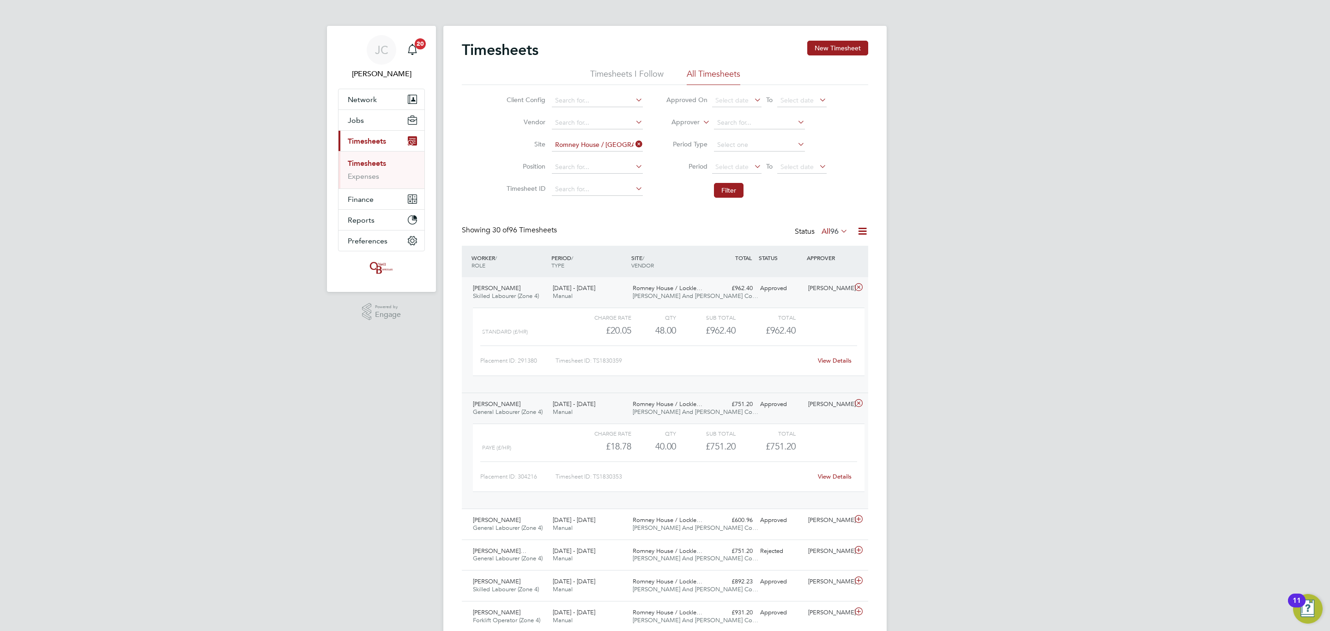
click at [821, 477] on link "View Details" at bounding box center [835, 476] width 34 height 8
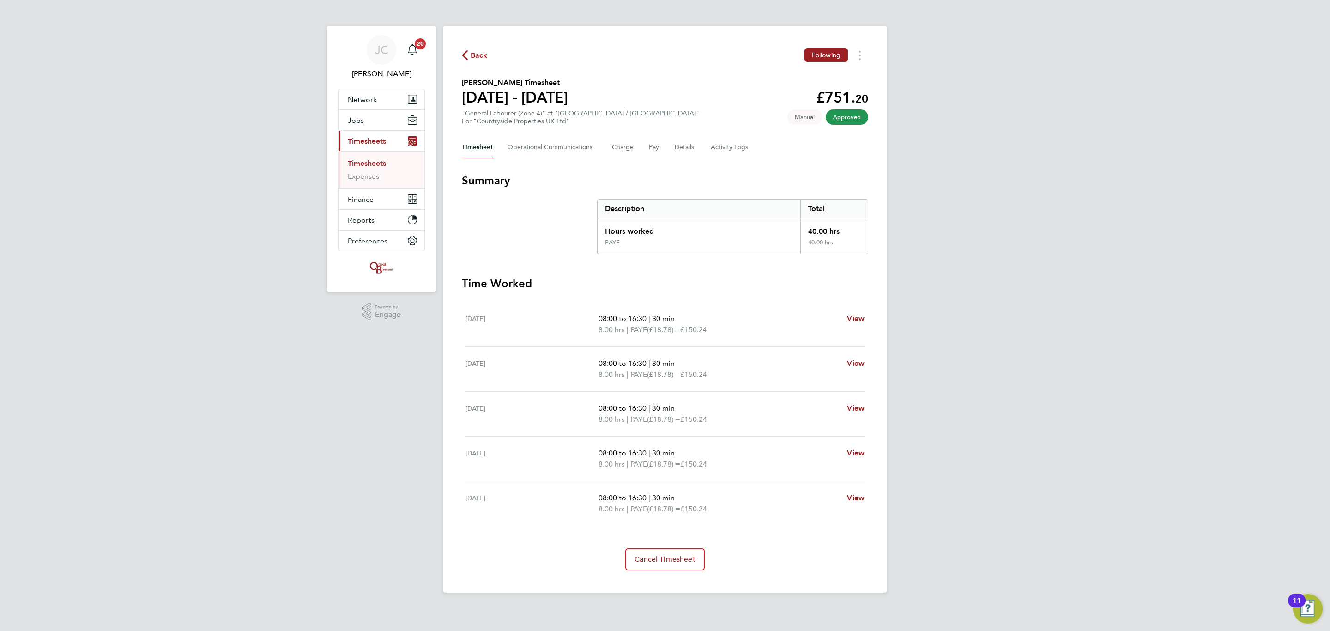
click at [380, 165] on link "Timesheets" at bounding box center [367, 163] width 38 height 9
